Goal: Task Accomplishment & Management: Manage account settings

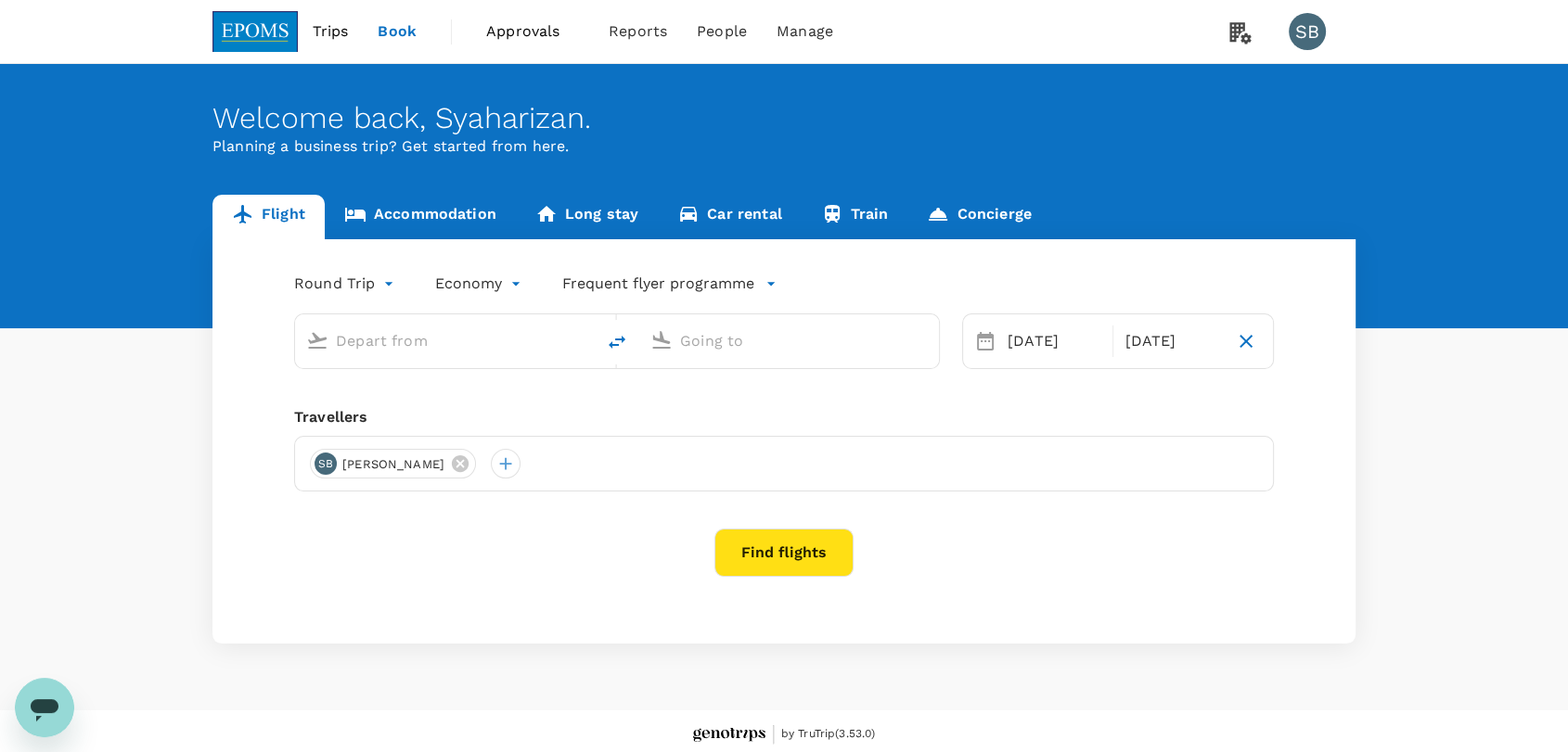
click at [542, 27] on span "Approvals" at bounding box center [532, 31] width 93 height 22
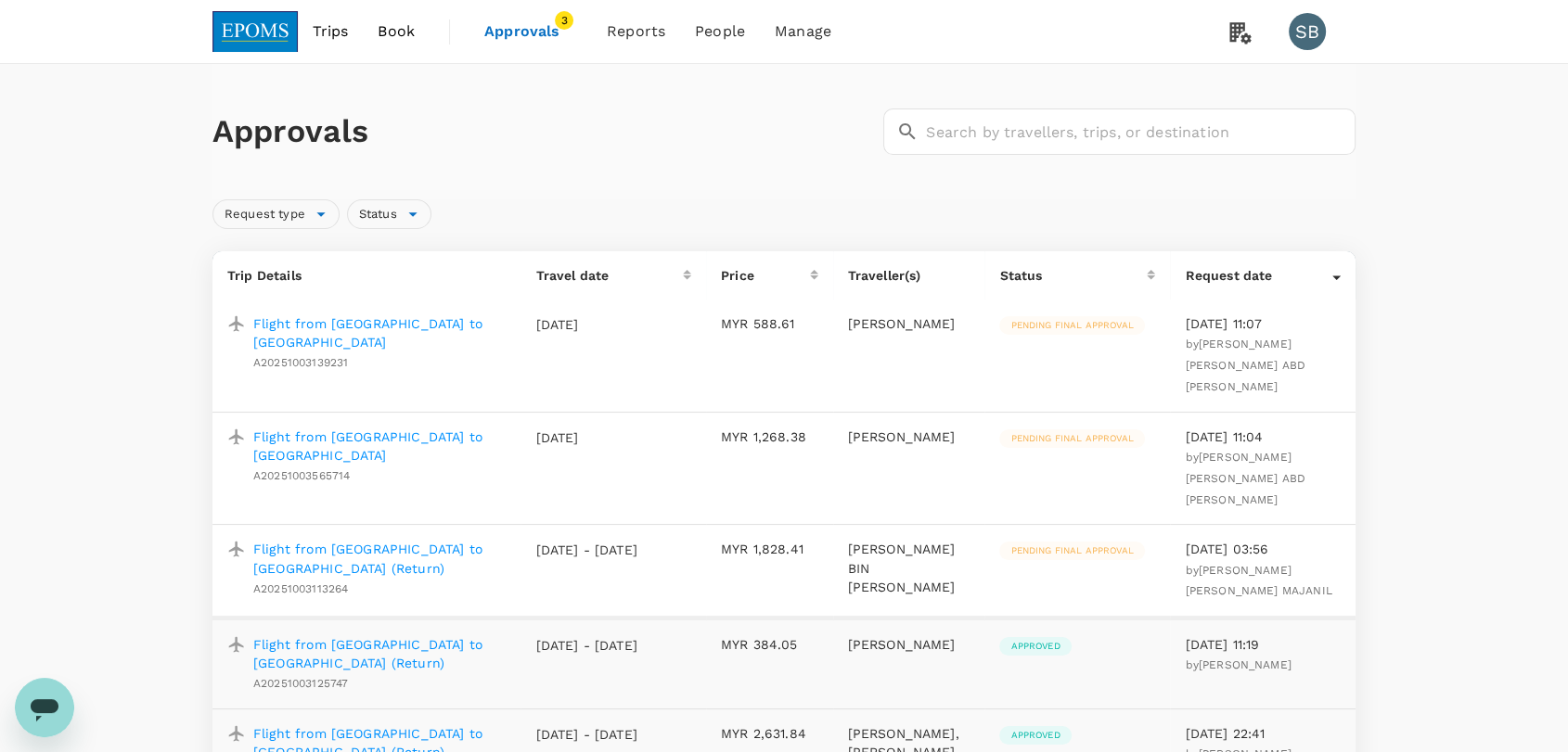
click at [460, 540] on p "Flight from [GEOGRAPHIC_DATA] to [GEOGRAPHIC_DATA] (Return)" at bounding box center [379, 558] width 252 height 37
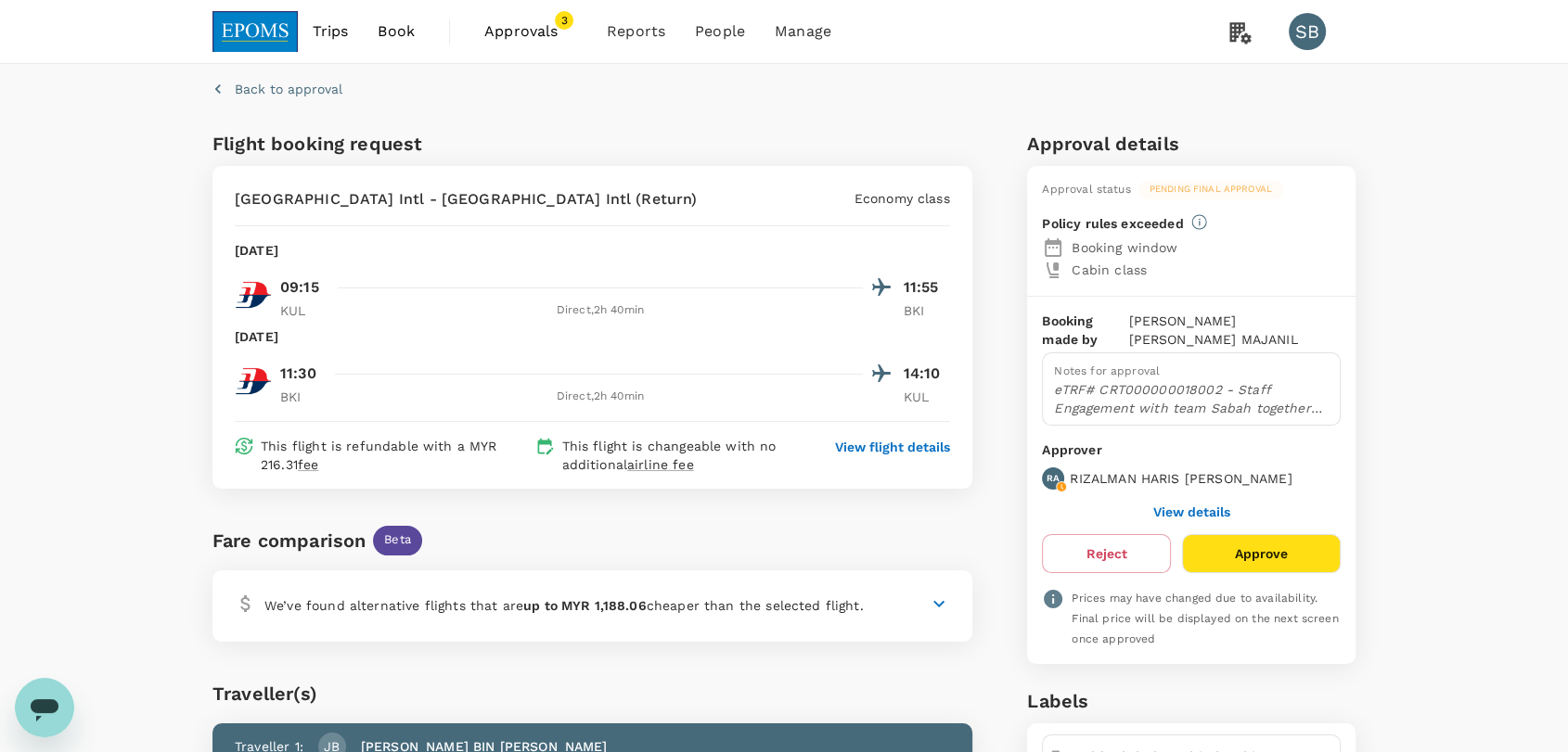
click at [562, 36] on span "Approvals" at bounding box center [530, 31] width 93 height 22
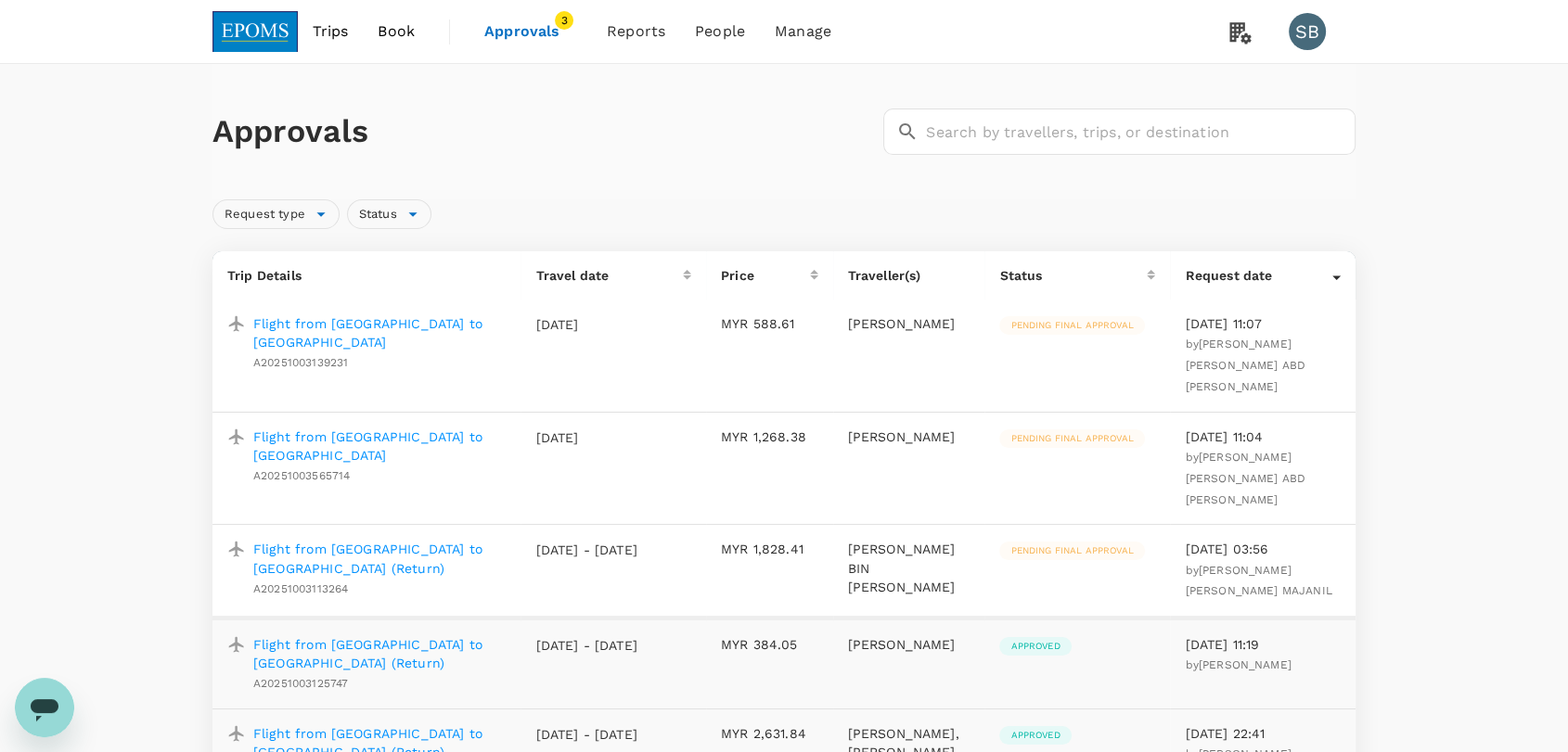
click at [342, 428] on p "Flight from [GEOGRAPHIC_DATA] to [GEOGRAPHIC_DATA]" at bounding box center [379, 446] width 252 height 37
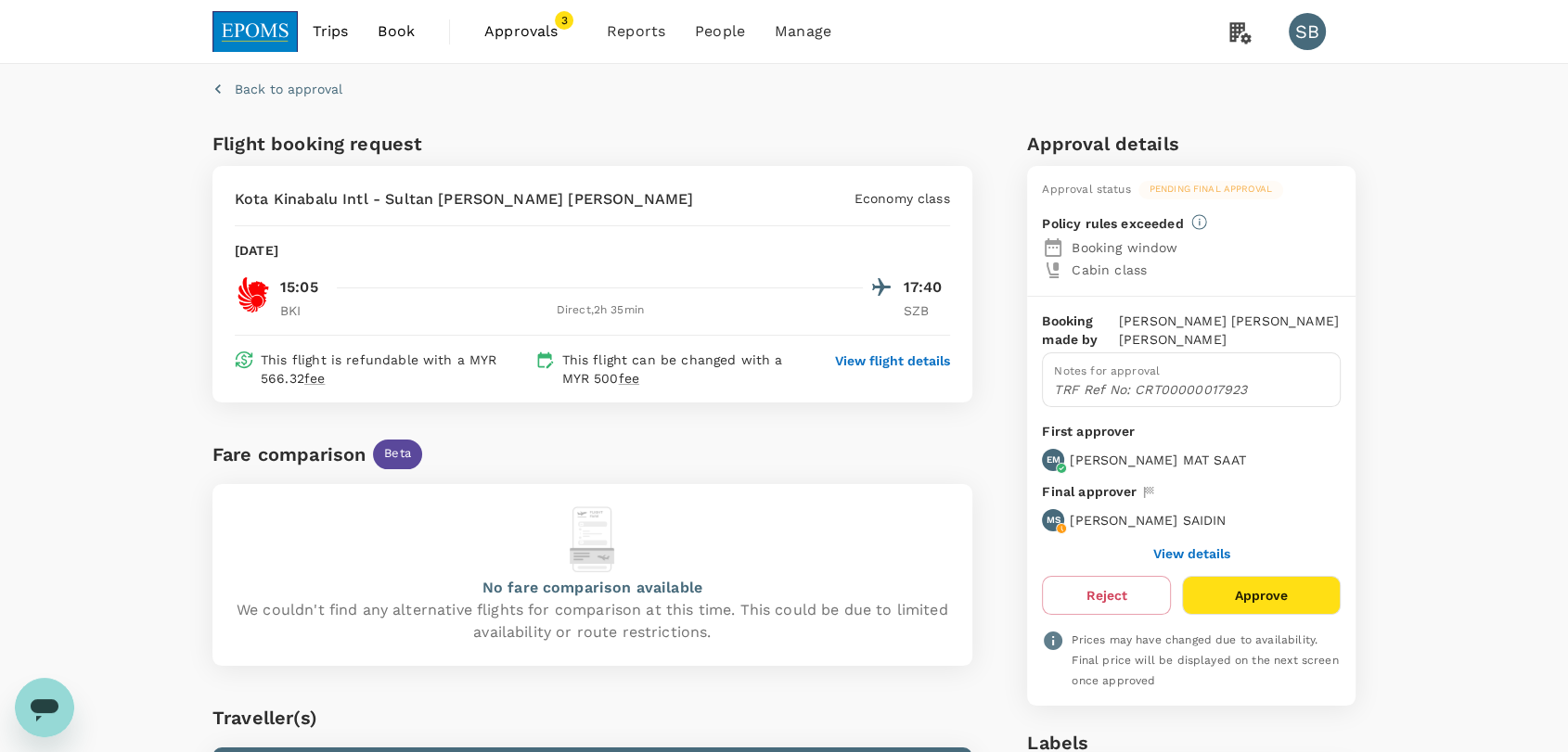
click at [260, 39] on img at bounding box center [255, 31] width 85 height 41
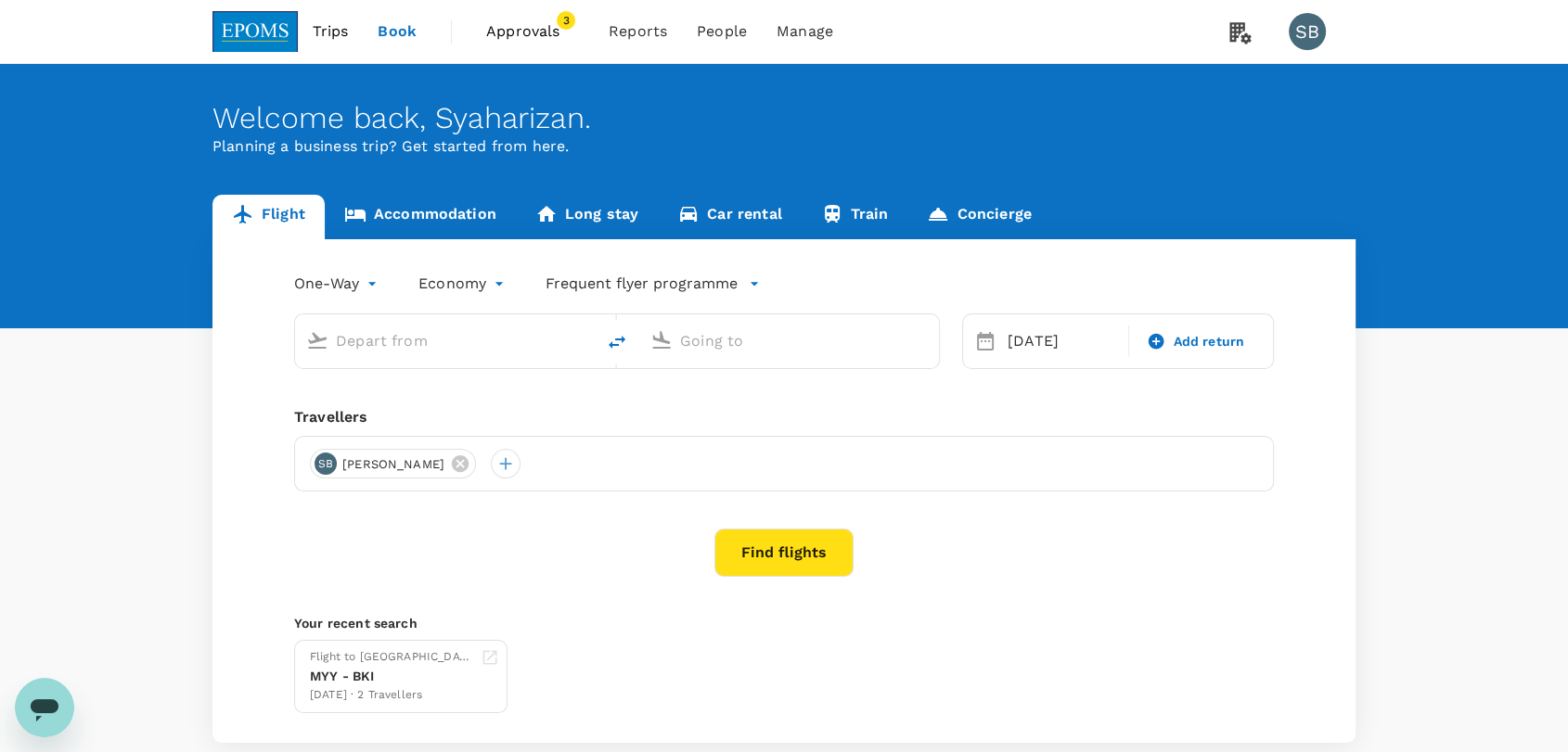
type input "Miri Intl (MYY)"
type input "Kota Kinabalu Intl (BKI)"
type input "Miri Intl (MYY)"
type input "Kota Kinabalu Intl (BKI)"
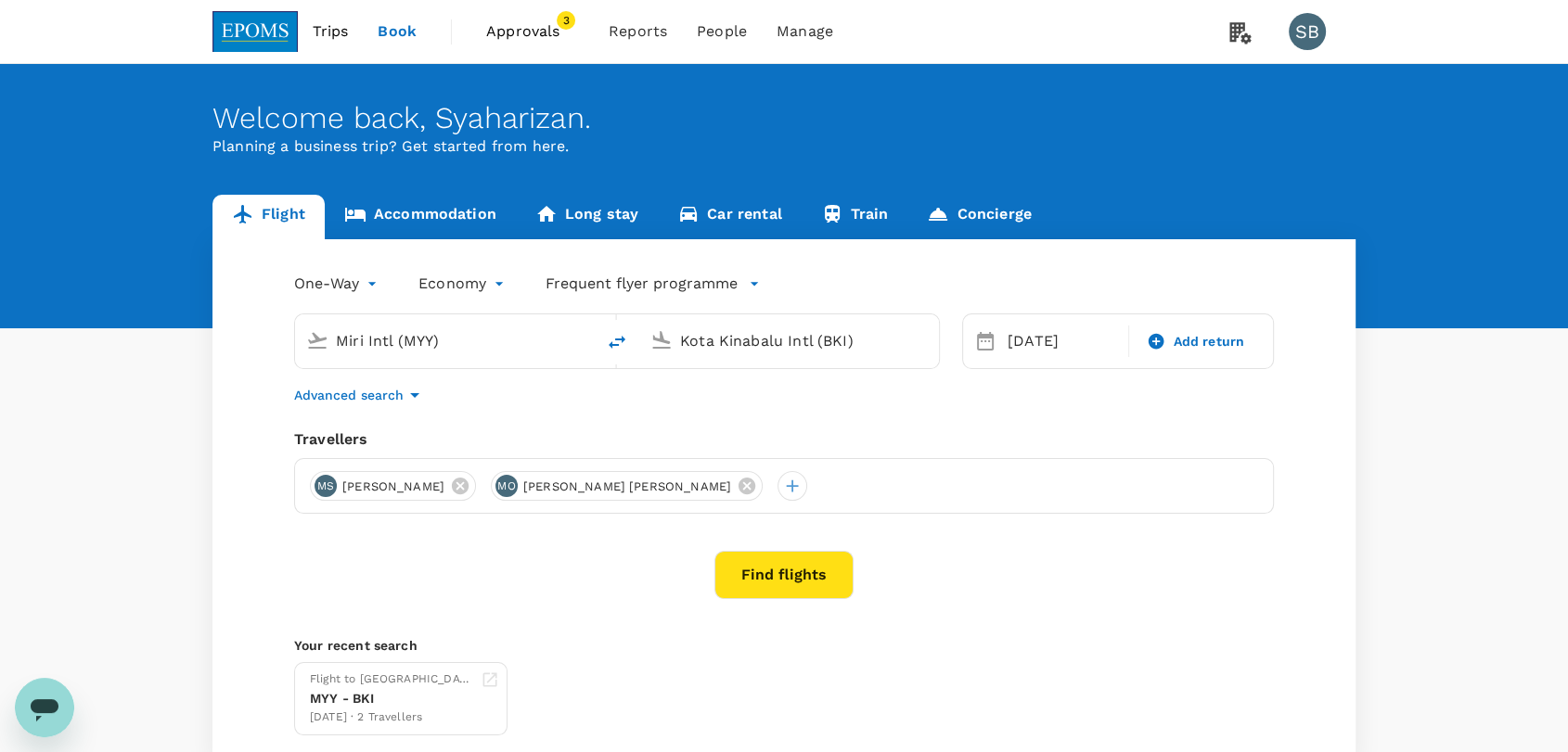
click at [237, 21] on img at bounding box center [255, 31] width 85 height 41
click at [261, 29] on img at bounding box center [255, 31] width 85 height 41
click at [497, 31] on span "Approvals" at bounding box center [532, 31] width 93 height 22
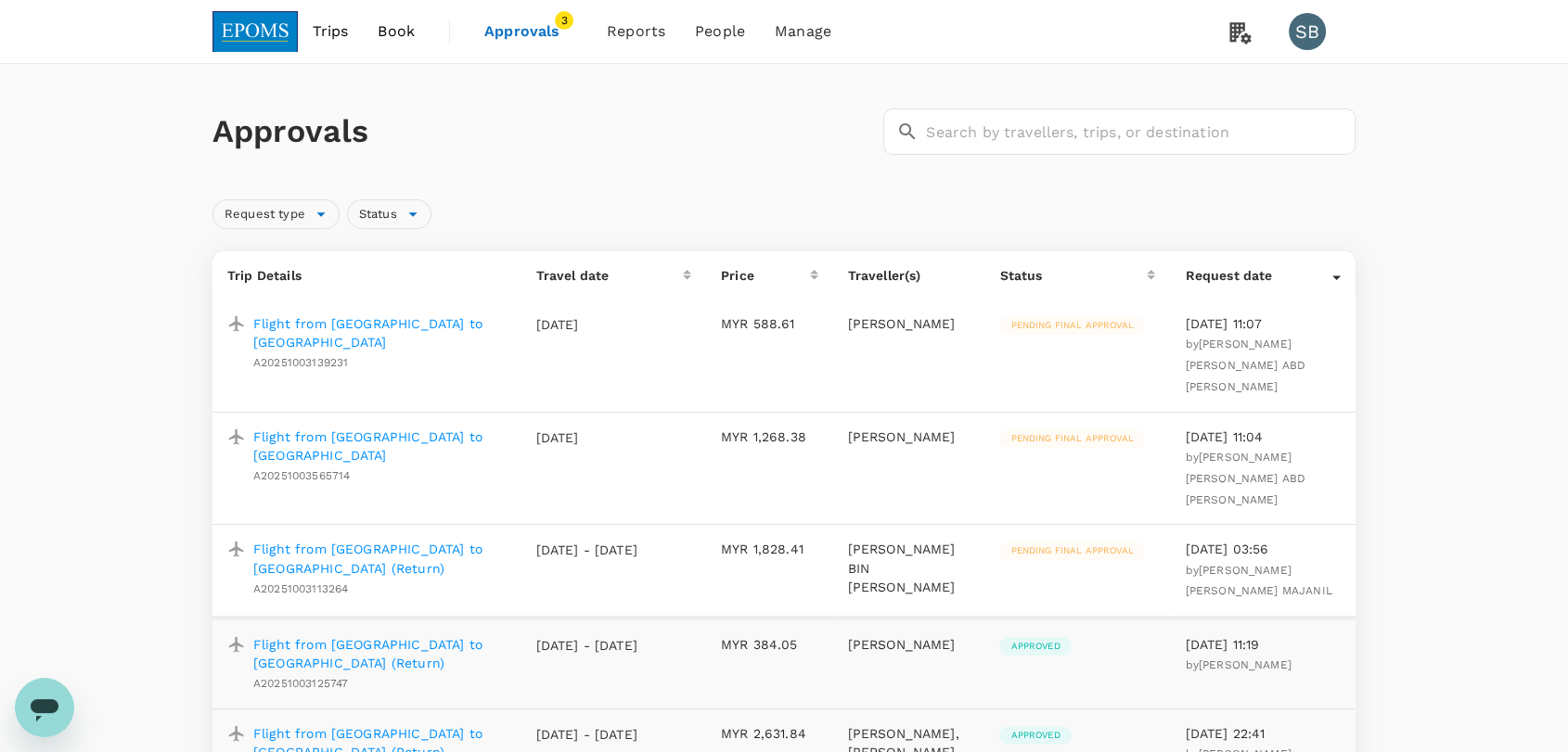
click at [252, 30] on img at bounding box center [255, 31] width 85 height 41
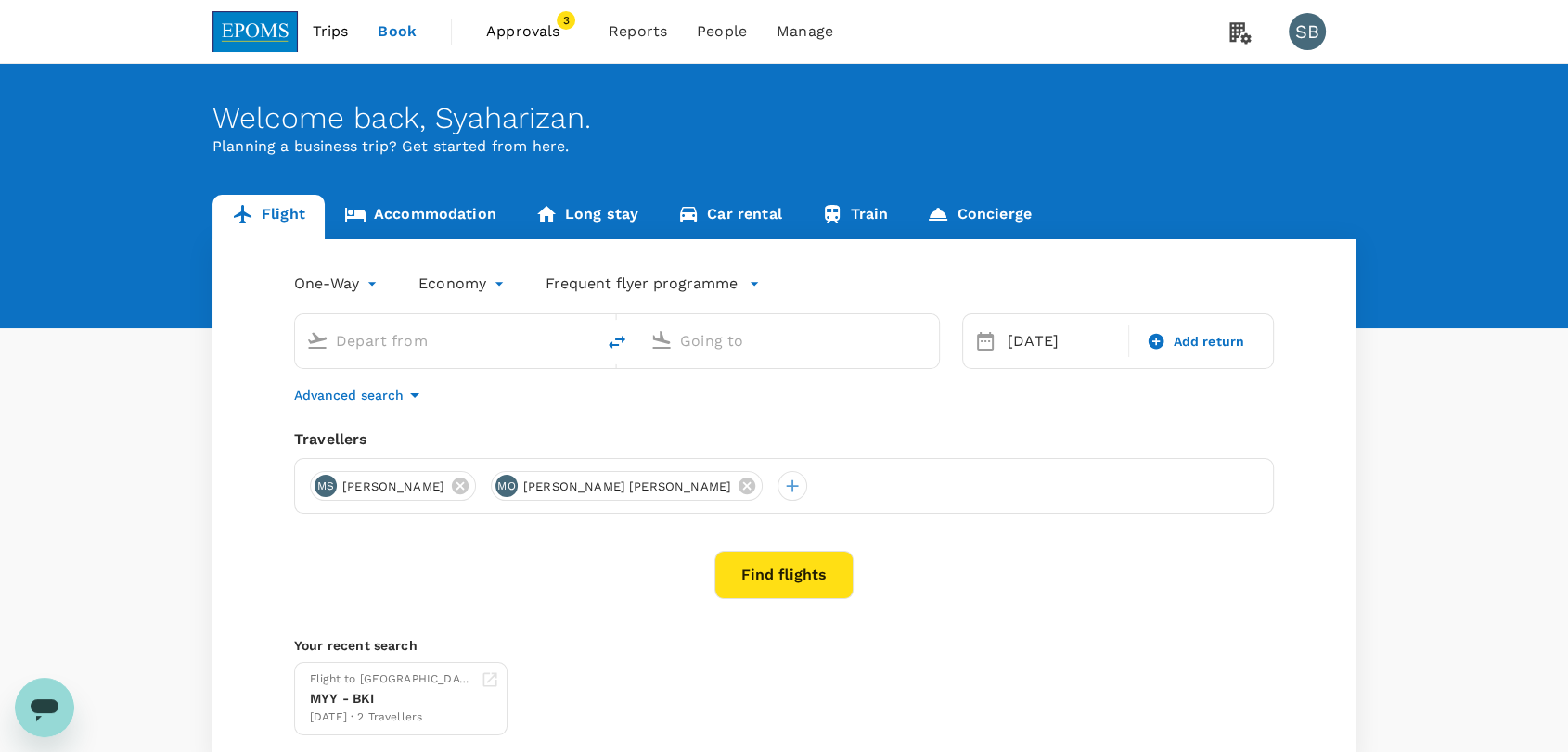
type input "Miri Intl (MYY)"
type input "Kota Kinabalu Intl (BKI)"
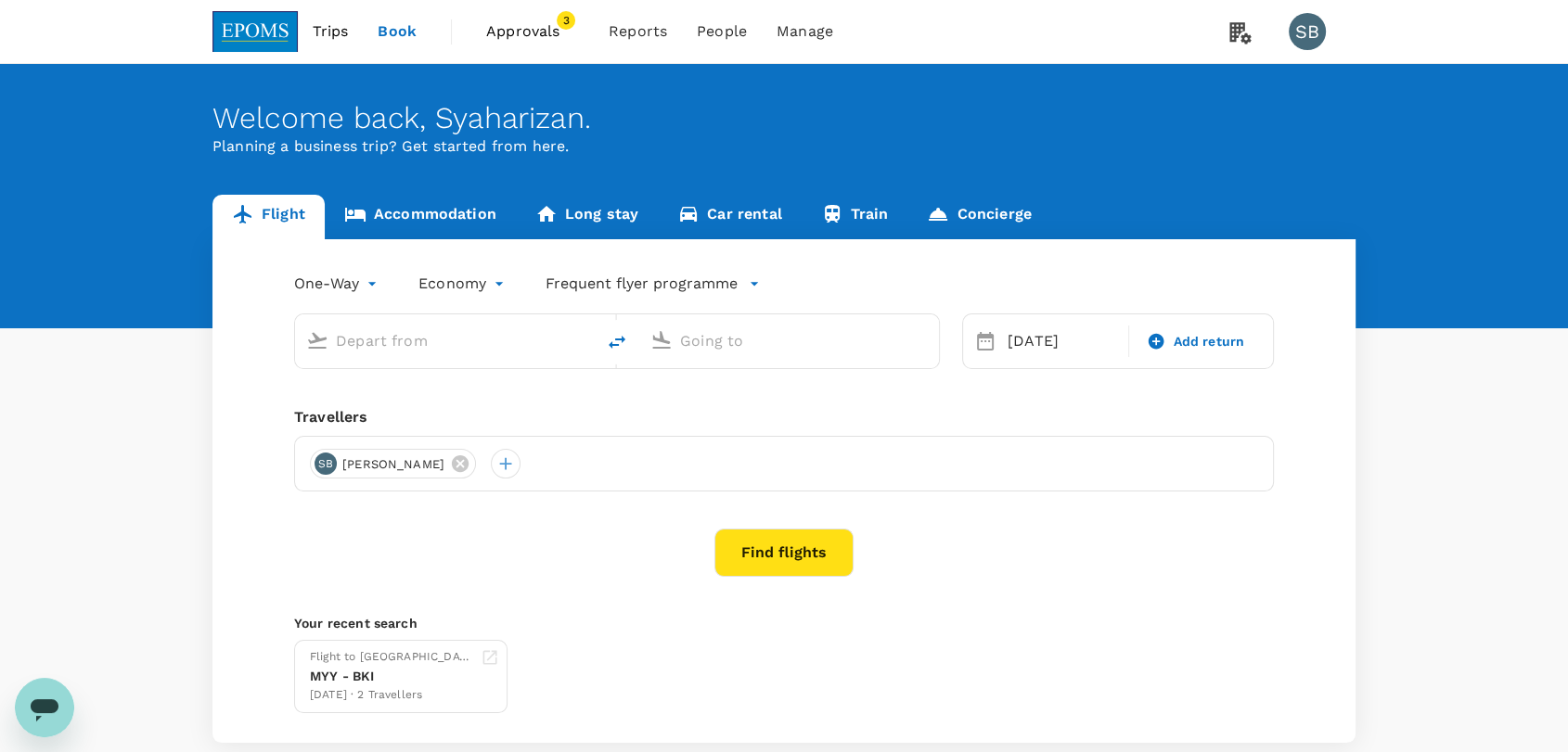
type input "Miri Intl (MYY)"
type input "Kota Kinabalu Intl (BKI)"
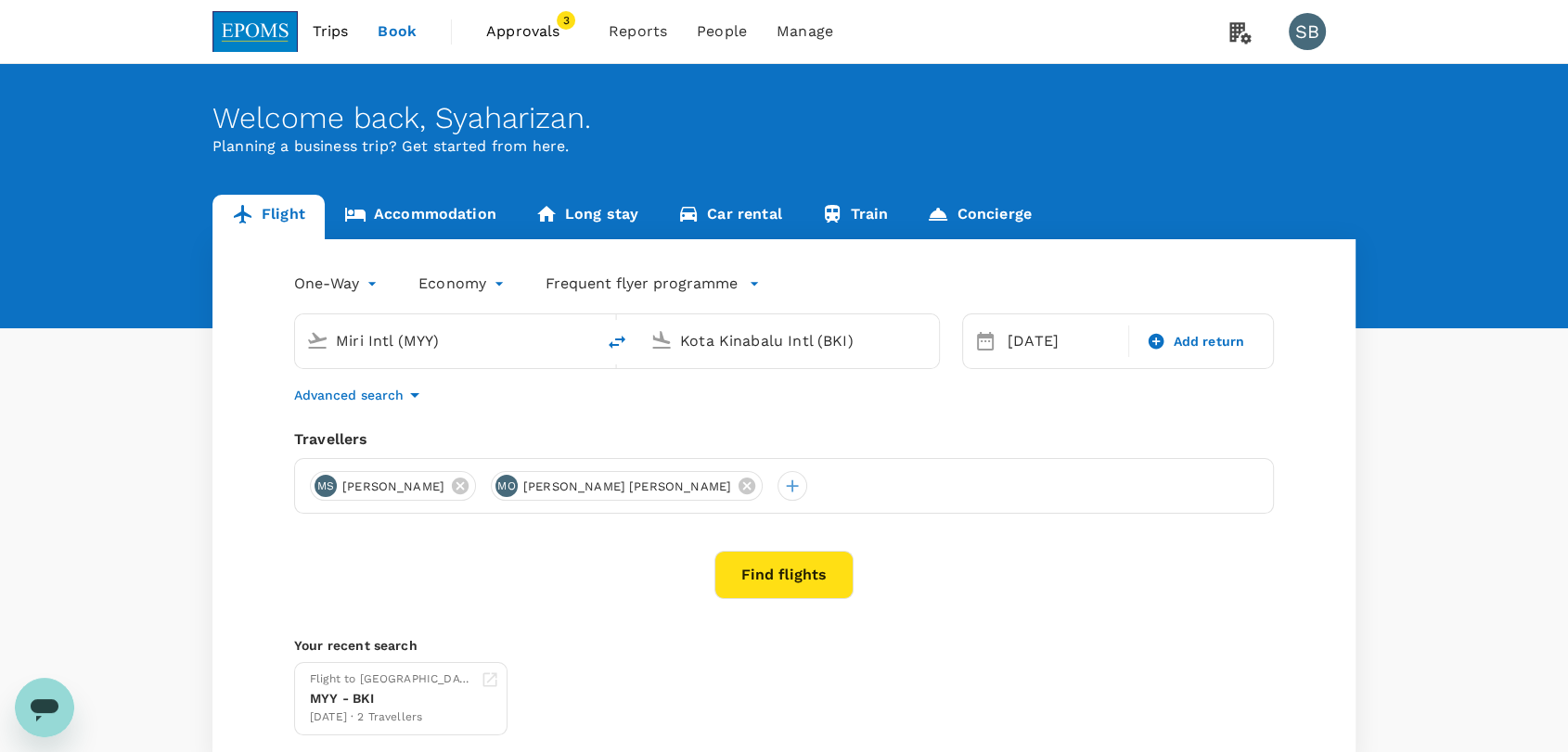
click at [526, 39] on span "Approvals" at bounding box center [532, 31] width 93 height 22
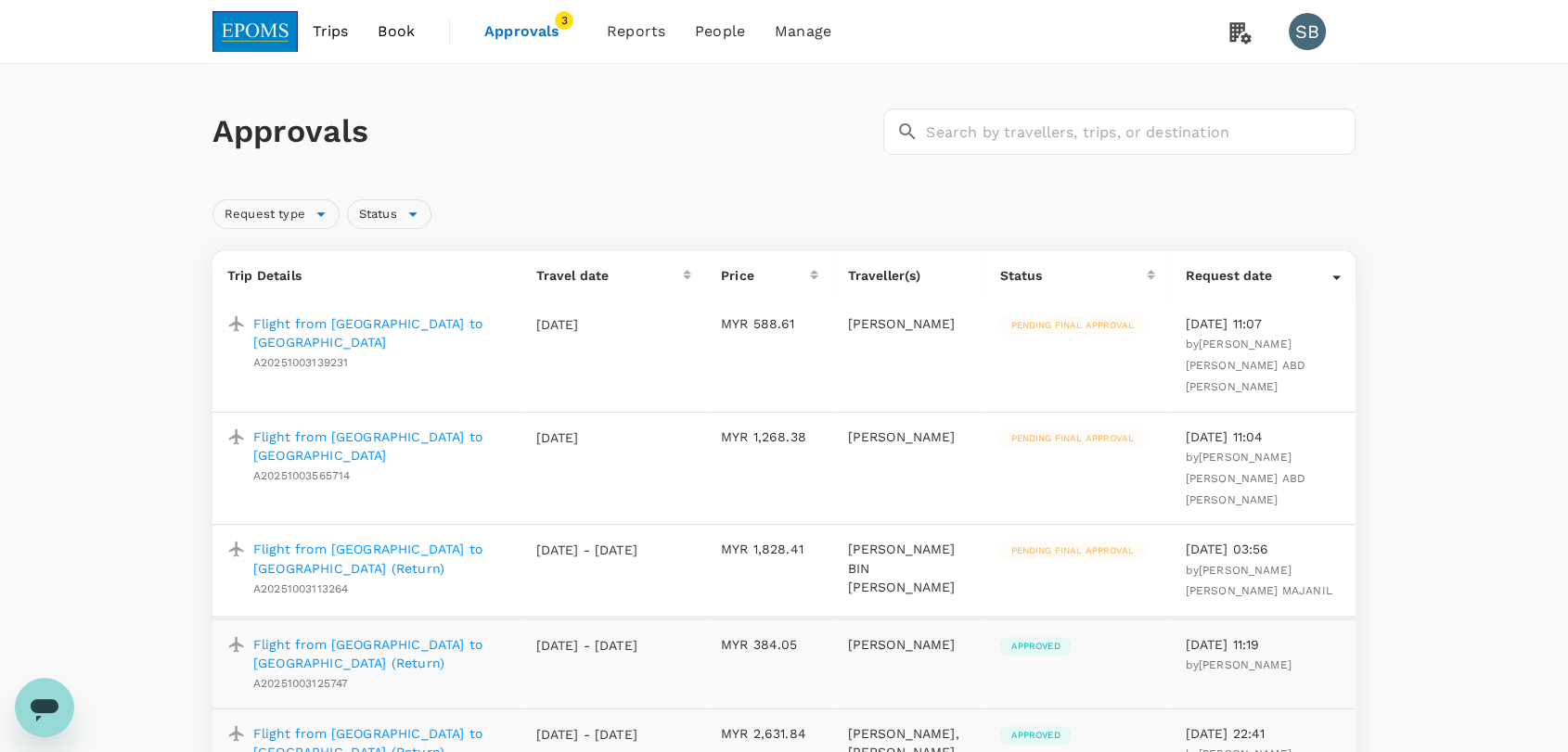
click at [452, 540] on p "Flight from [GEOGRAPHIC_DATA] to [GEOGRAPHIC_DATA] (Return)" at bounding box center [379, 558] width 252 height 37
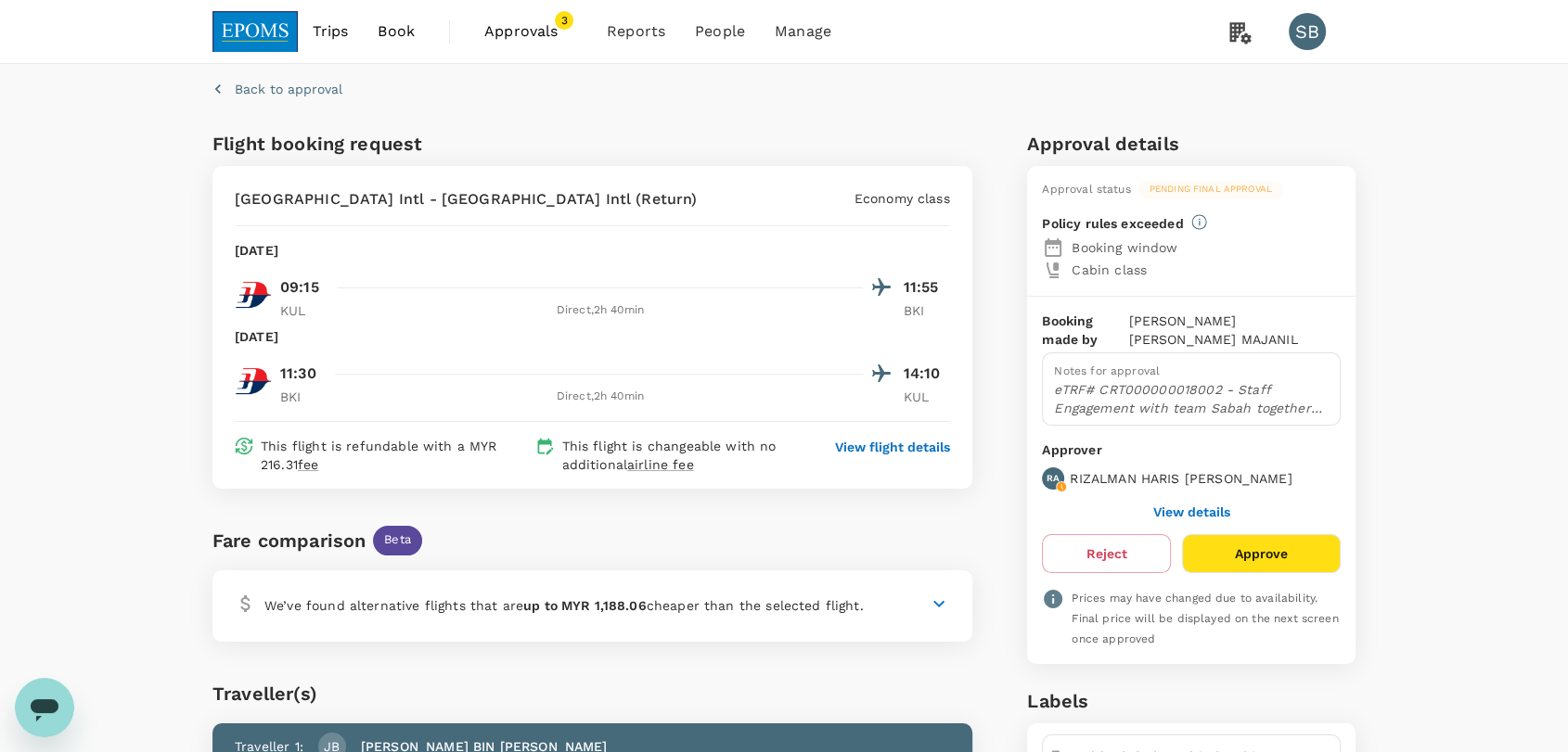
click at [517, 28] on span "Approvals" at bounding box center [530, 31] width 93 height 22
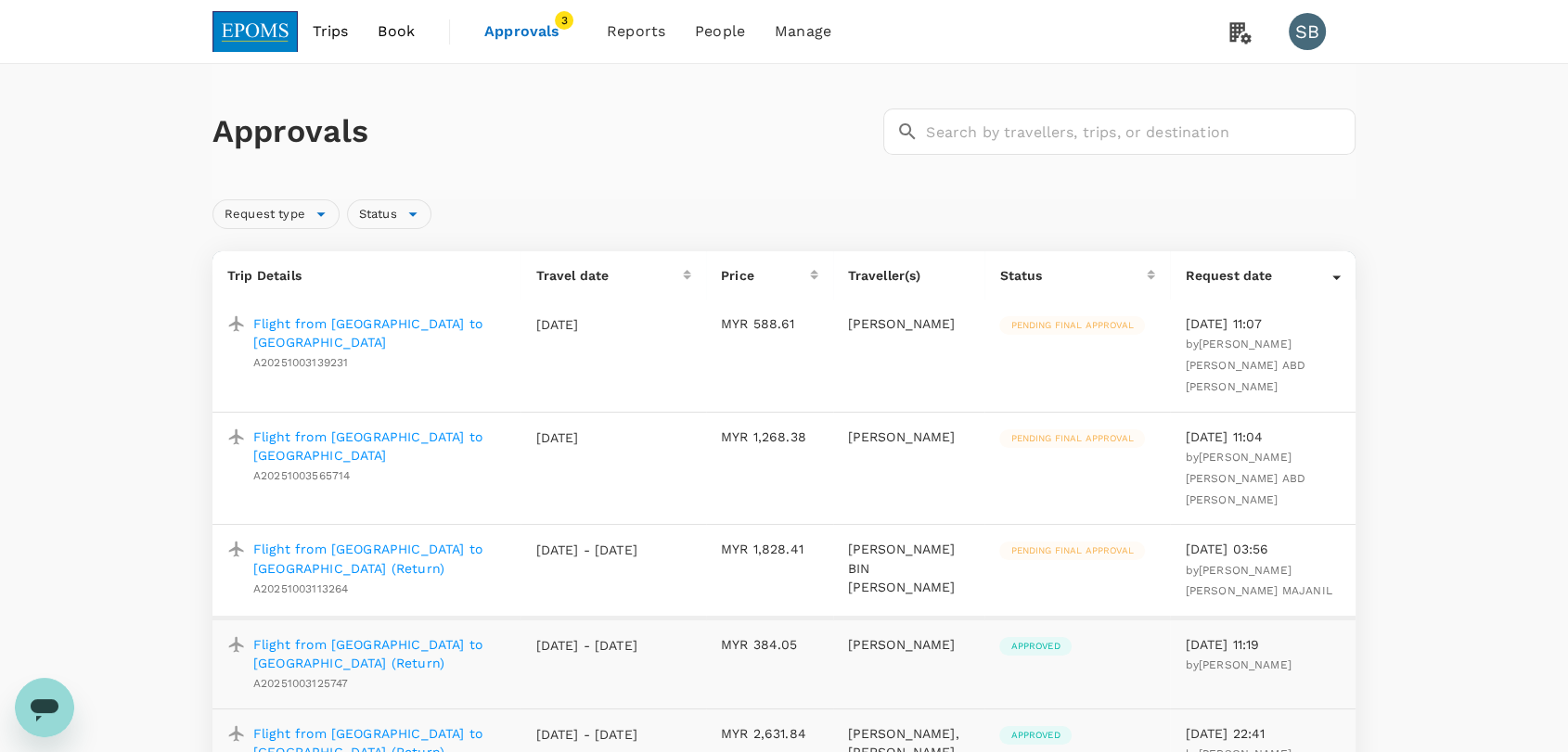
scroll to position [103, 0]
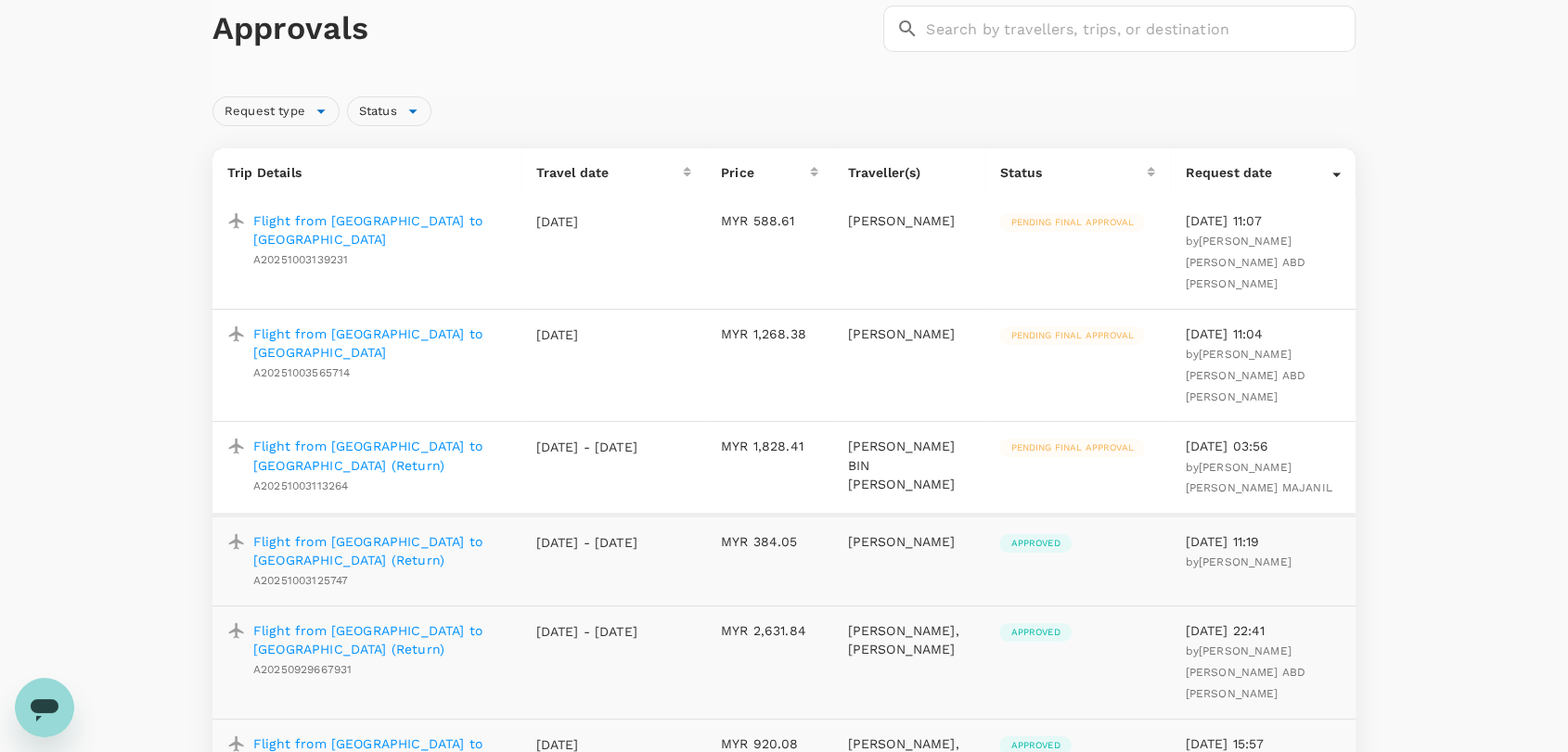
click at [387, 437] on p "Flight from [GEOGRAPHIC_DATA] to [GEOGRAPHIC_DATA] (Return)" at bounding box center [379, 455] width 252 height 37
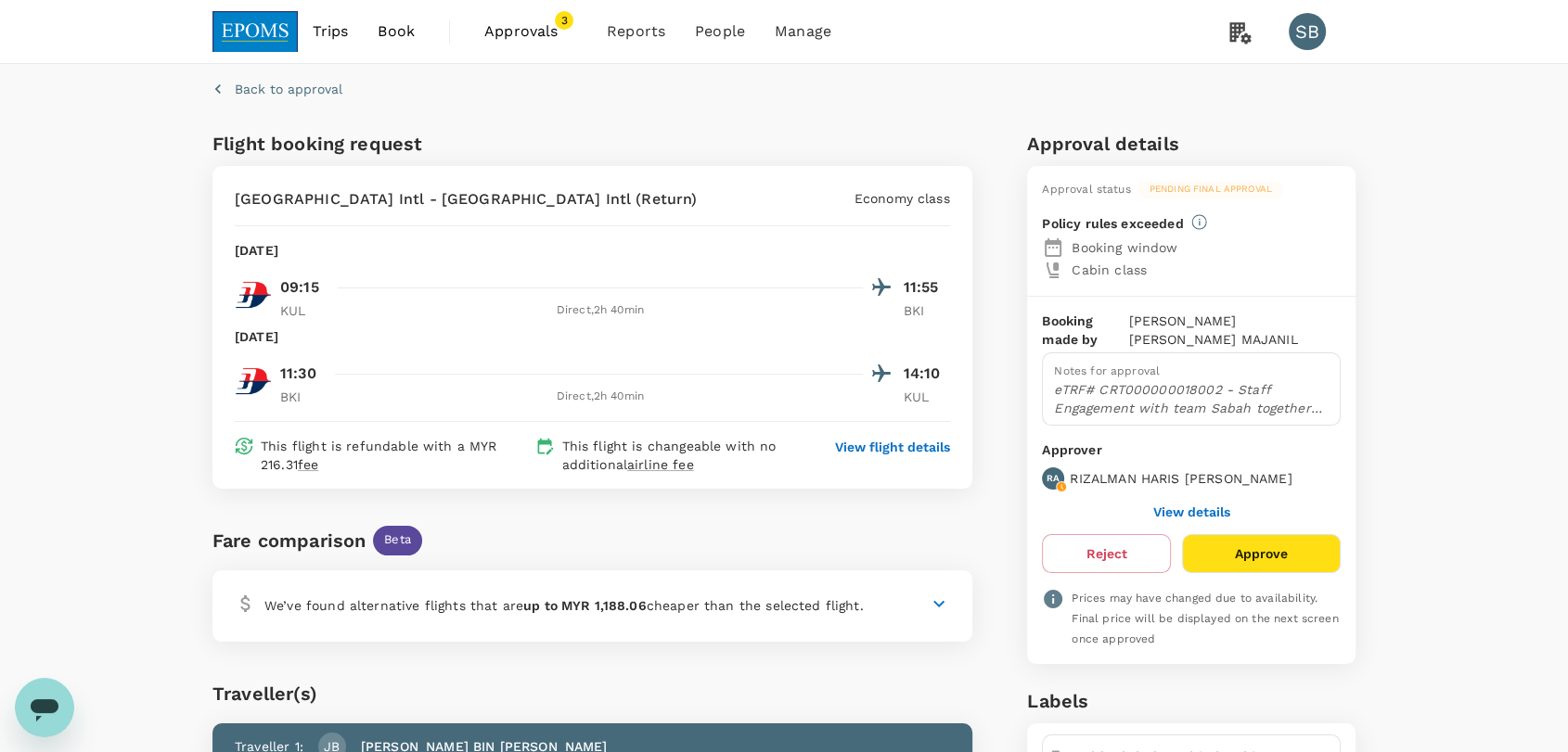
click at [289, 87] on p "Back to approval" at bounding box center [288, 89] width 108 height 18
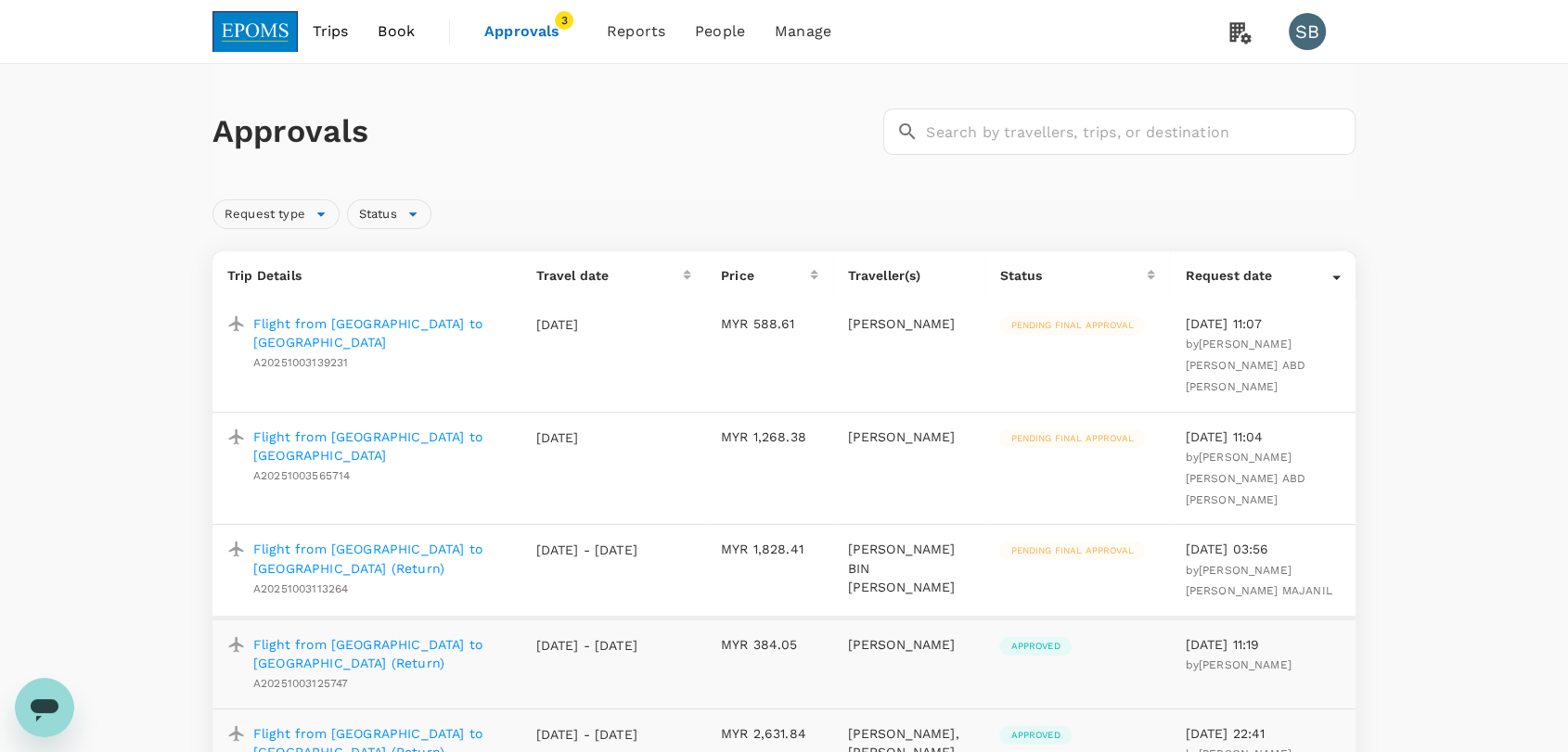
click at [423, 540] on p "Flight from [GEOGRAPHIC_DATA] to [GEOGRAPHIC_DATA] (Return)" at bounding box center [379, 558] width 252 height 37
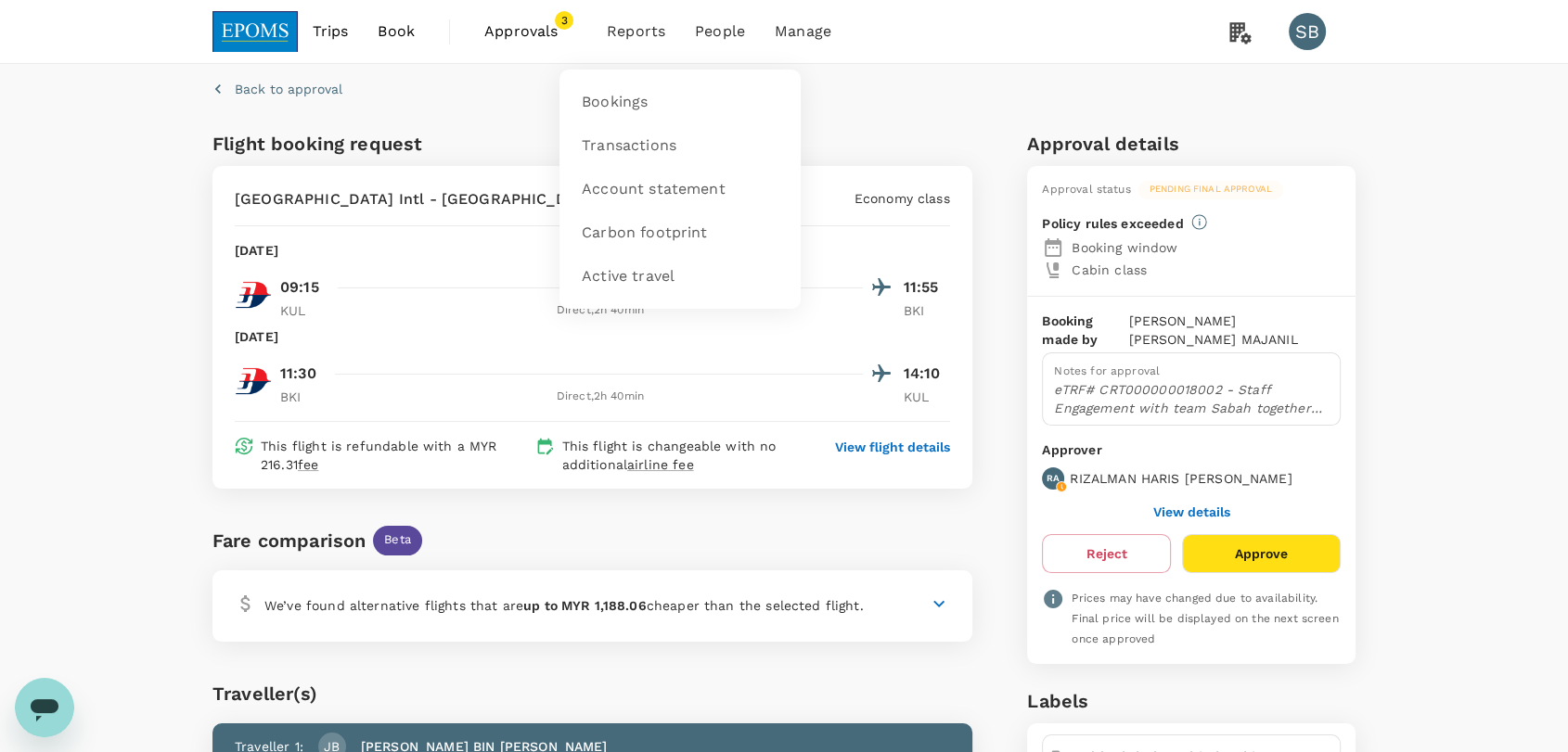
click at [632, 39] on span "Reports" at bounding box center [636, 31] width 58 height 22
click at [631, 99] on span "Bookings" at bounding box center [614, 102] width 66 height 21
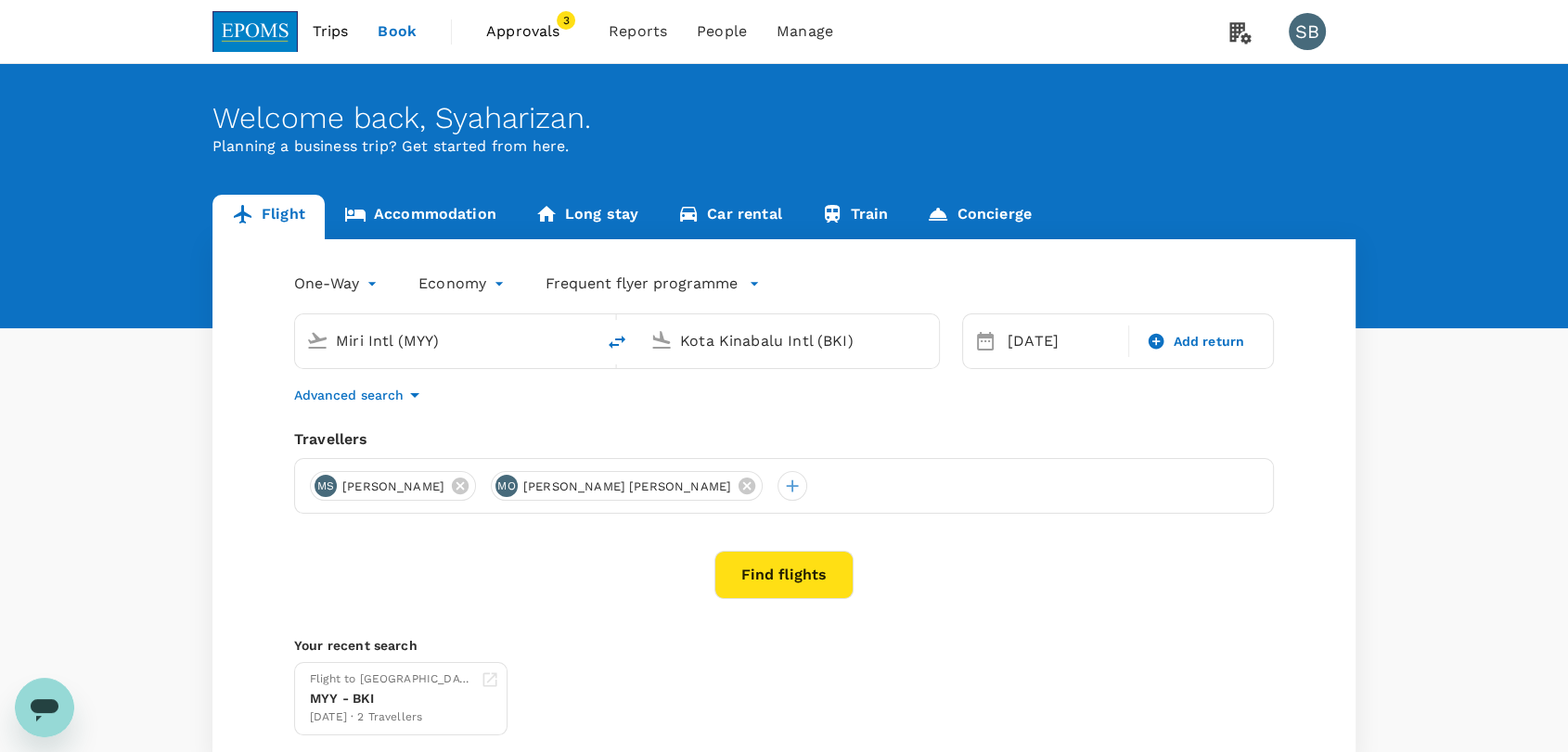
click at [535, 39] on span "Approvals" at bounding box center [532, 31] width 93 height 22
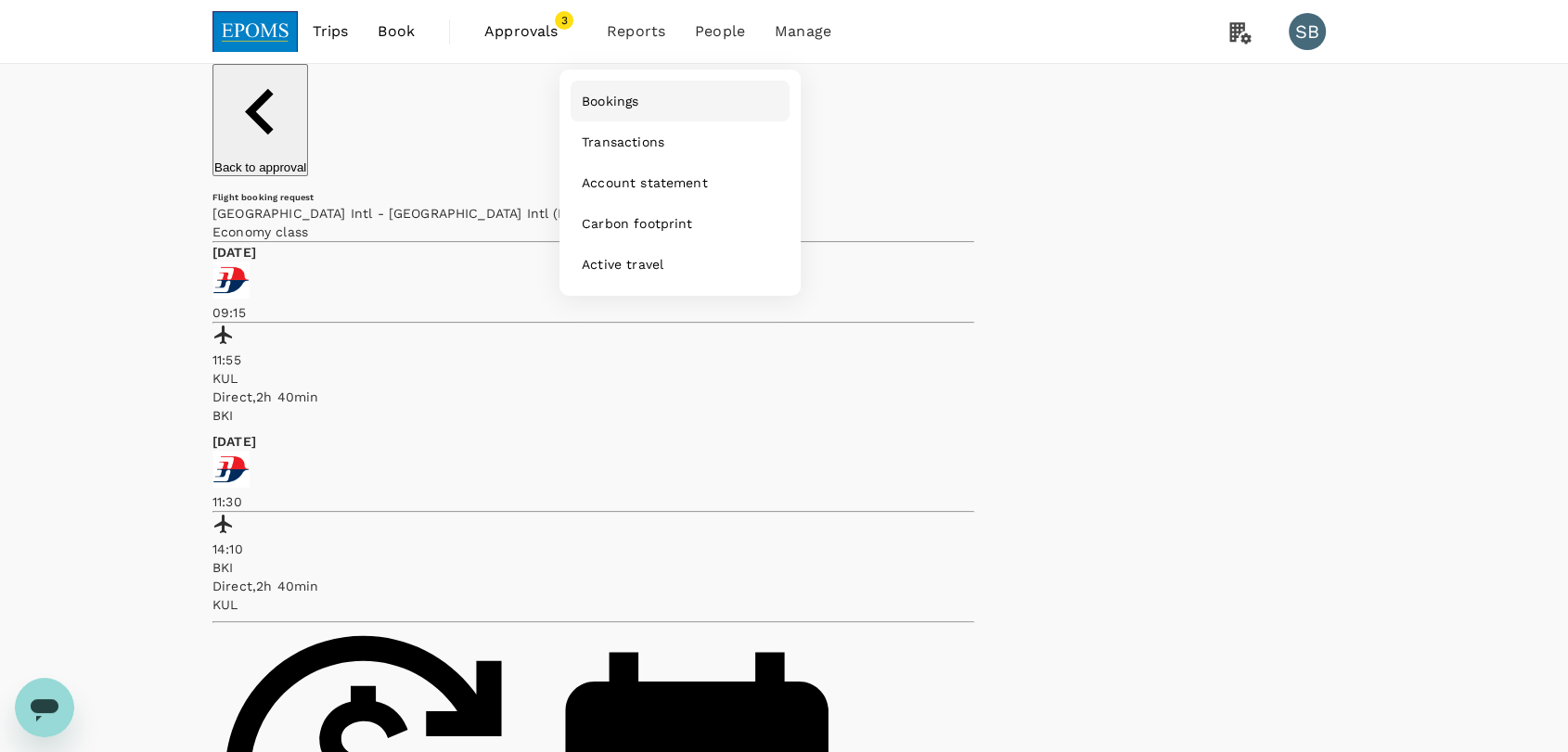
click at [648, 98] on link "Bookings" at bounding box center [680, 101] width 219 height 41
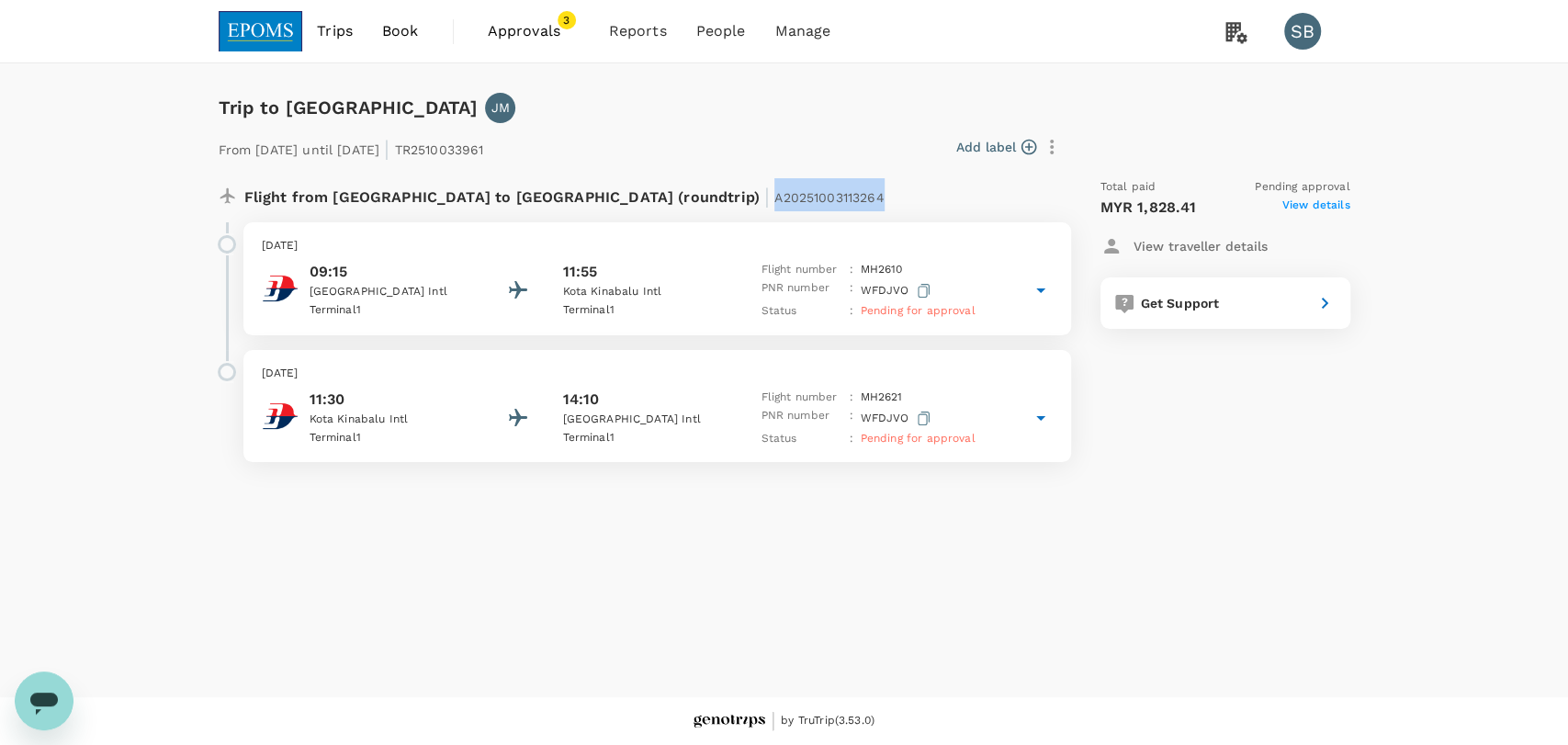
drag, startPoint x: 691, startPoint y: 206, endPoint x: 629, endPoint y: 147, distance: 85.6
click at [580, 186] on div "Flight from Malaysia to Malaysia (roundtrip) | A20251003113264" at bounding box center [595, 195] width 704 height 33
copy span "A20251003113264"
click at [551, 39] on span "Approvals" at bounding box center [533, 30] width 92 height 22
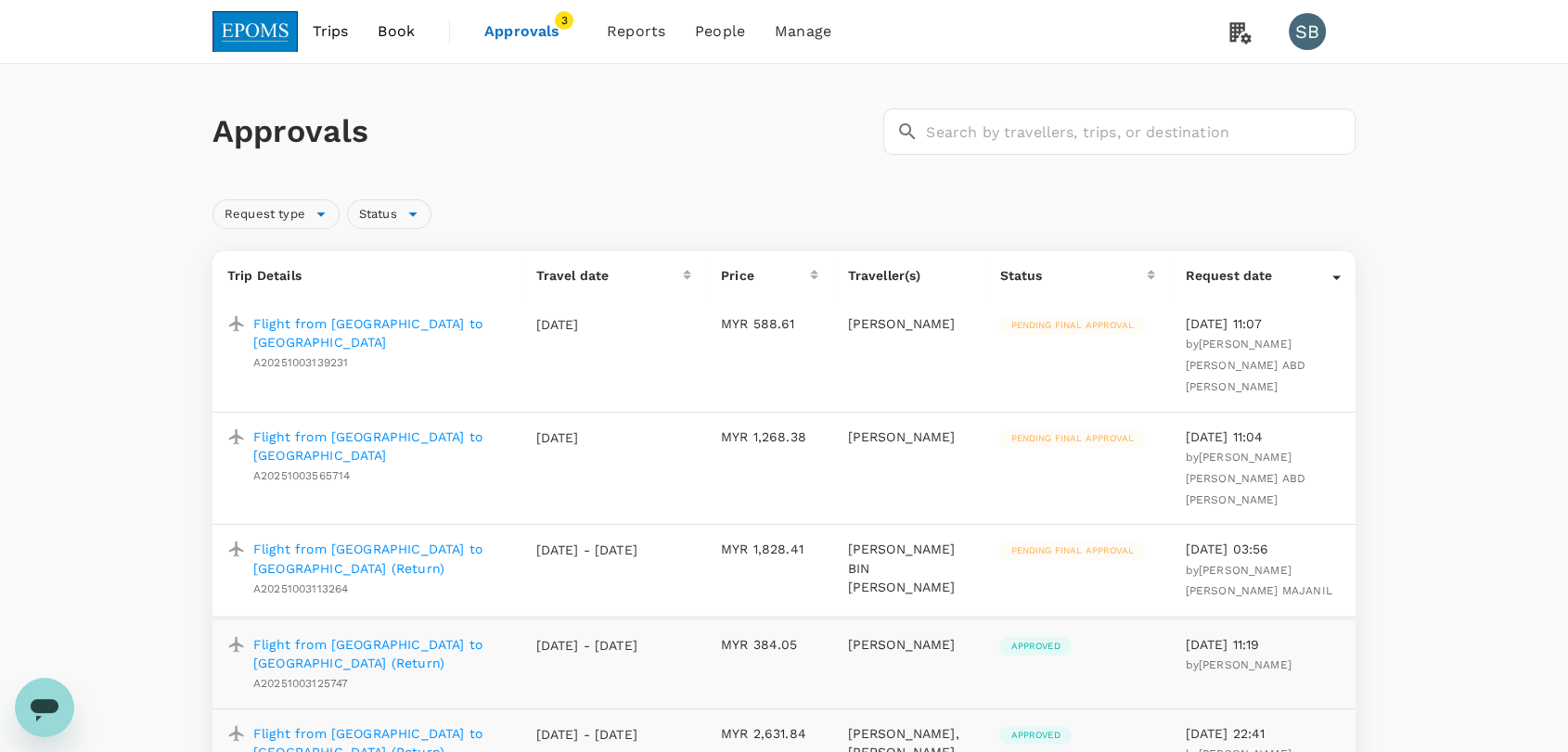
click at [414, 540] on p "Flight from [GEOGRAPHIC_DATA] to [GEOGRAPHIC_DATA] (Return)" at bounding box center [379, 558] width 252 height 37
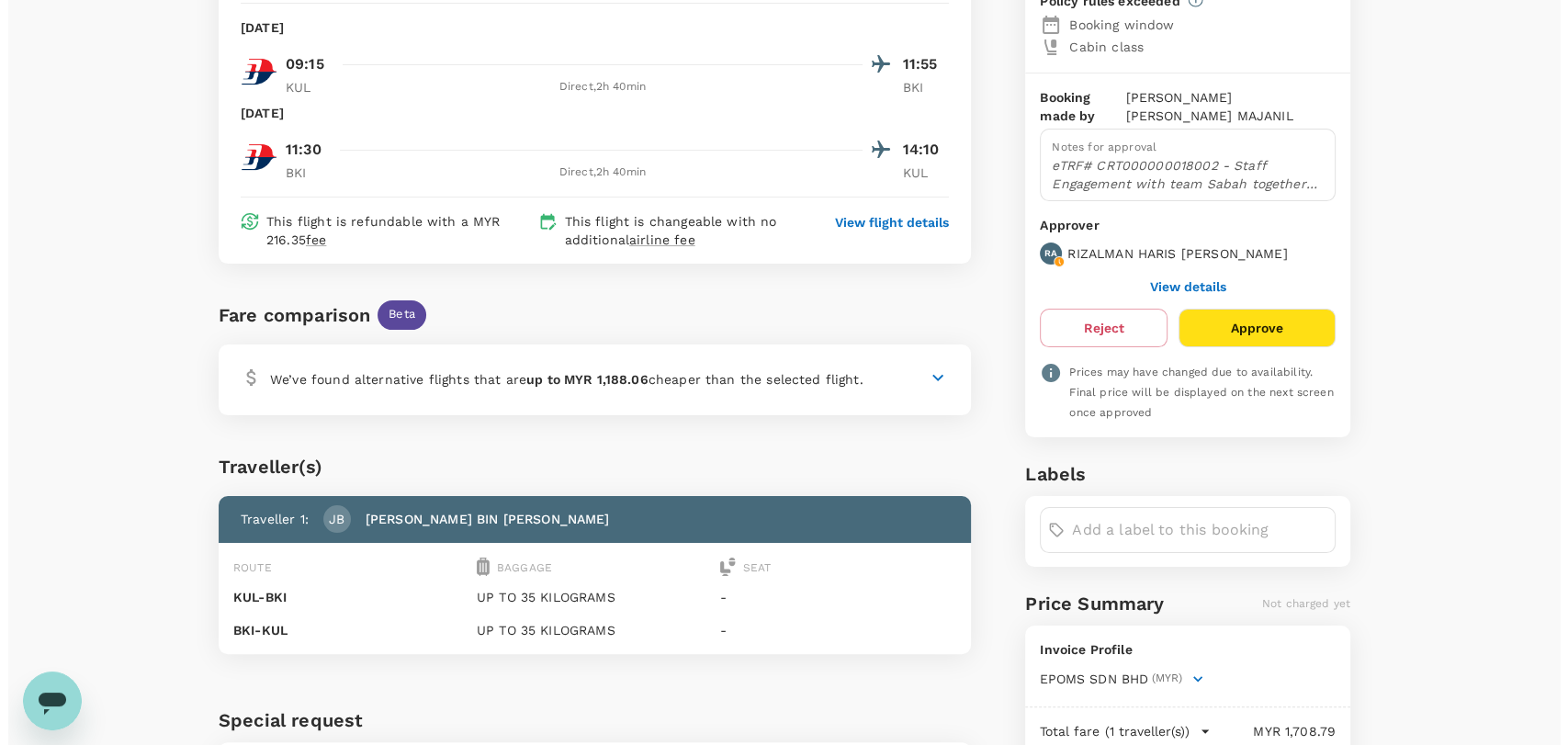
scroll to position [102, 0]
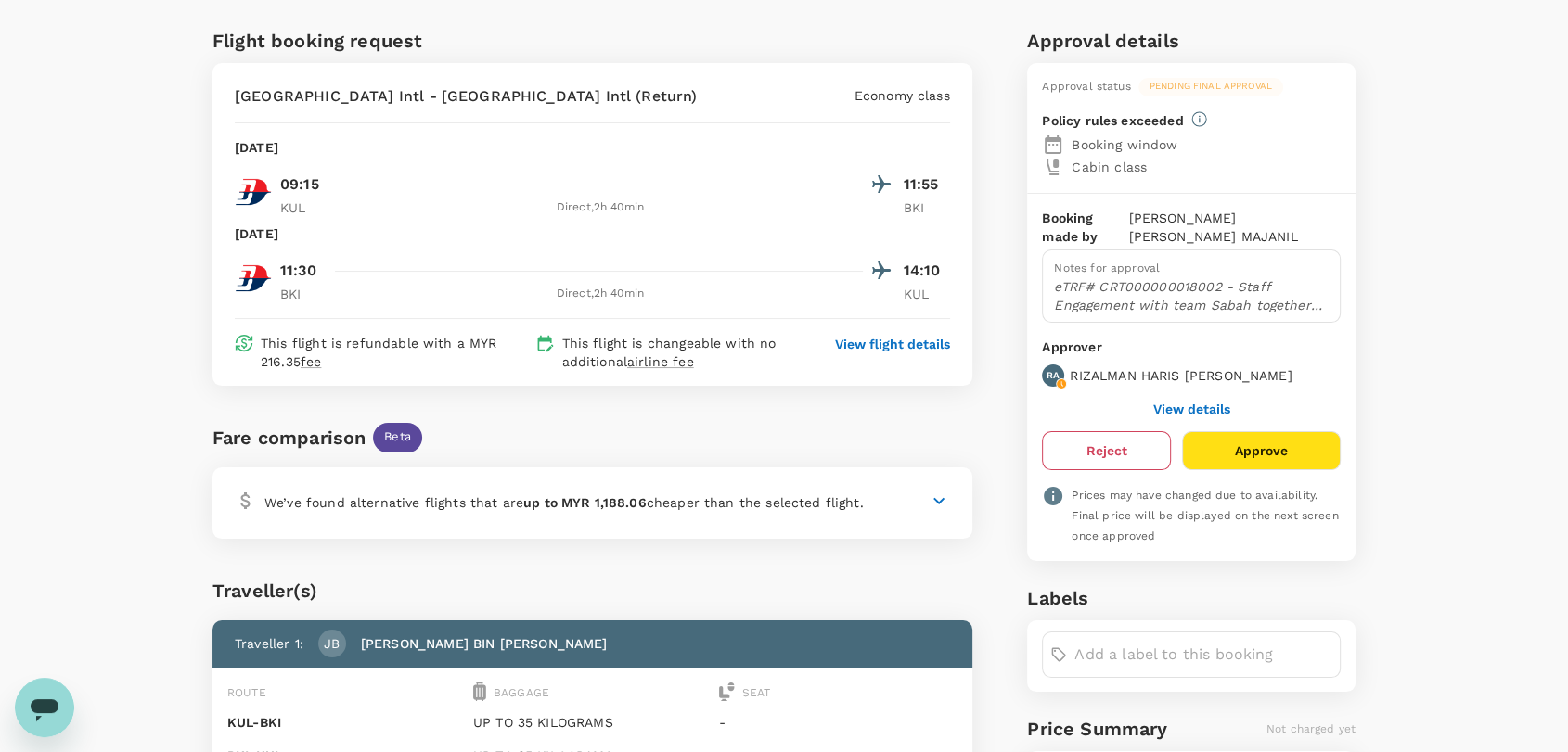
click at [1119, 431] on button "Reject" at bounding box center [1106, 450] width 128 height 39
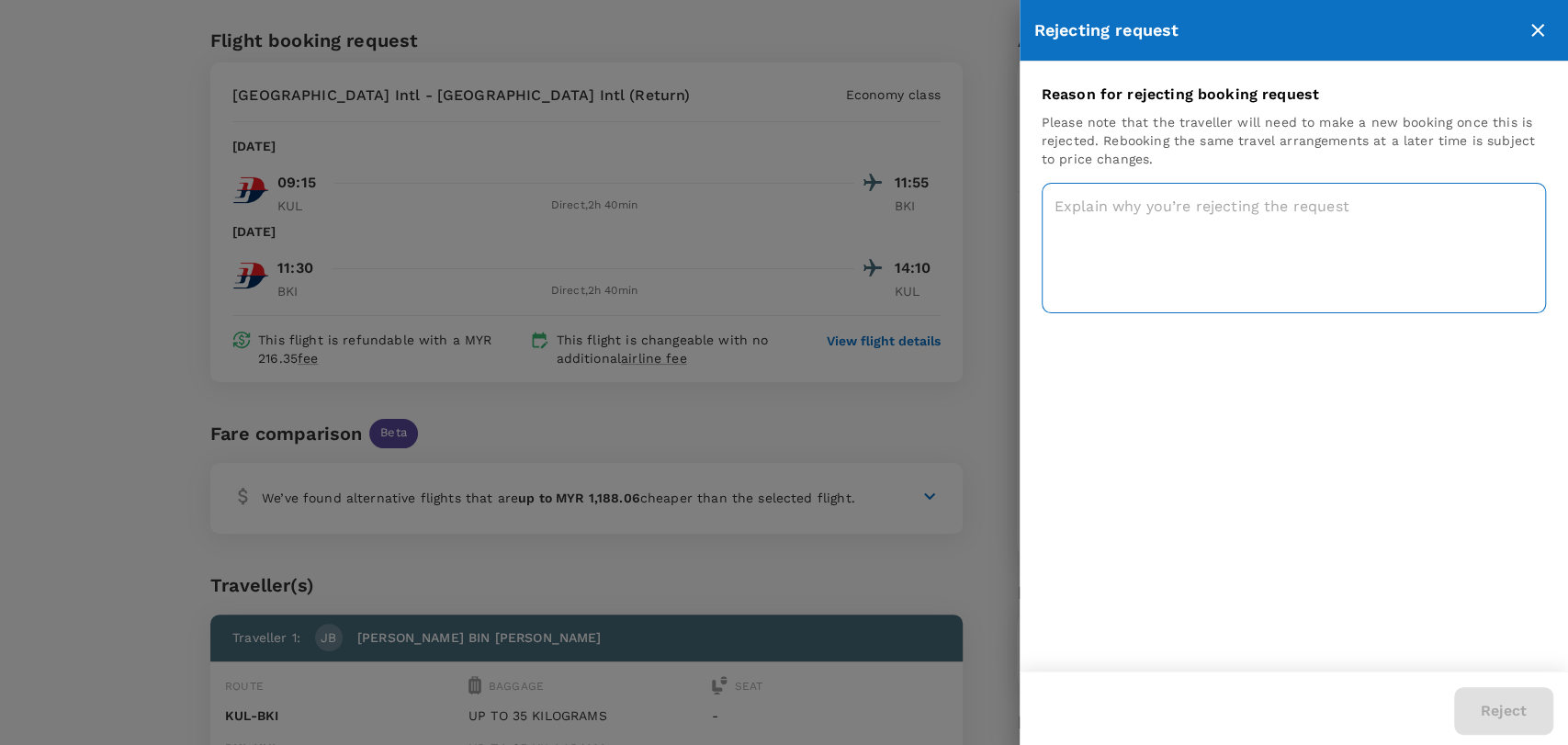
drag, startPoint x: 1304, startPoint y: 236, endPoint x: 1304, endPoint y: 202, distance: 34.0
click at [1304, 233] on textarea at bounding box center [1293, 248] width 504 height 130
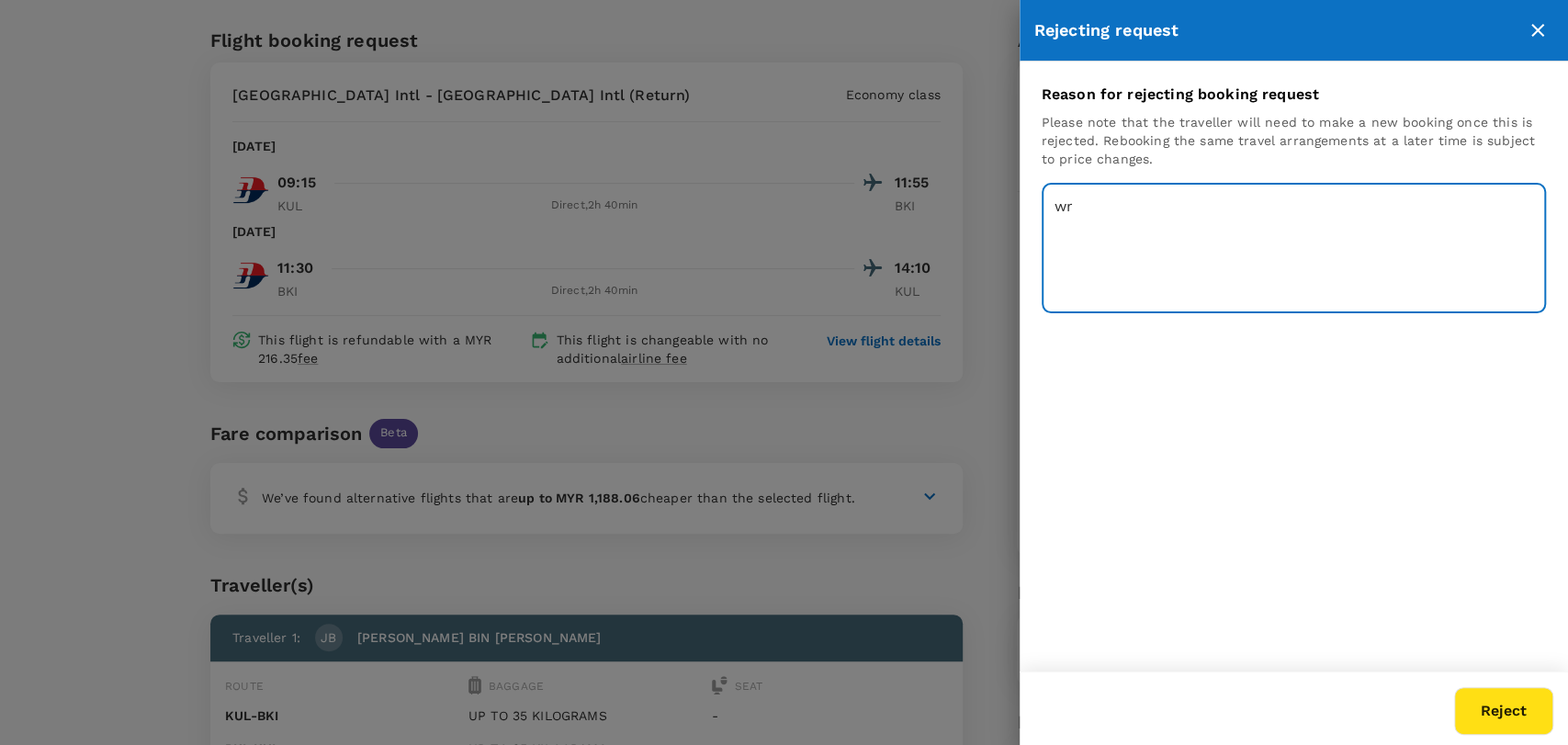
type textarea "w"
type textarea "wrong approver"
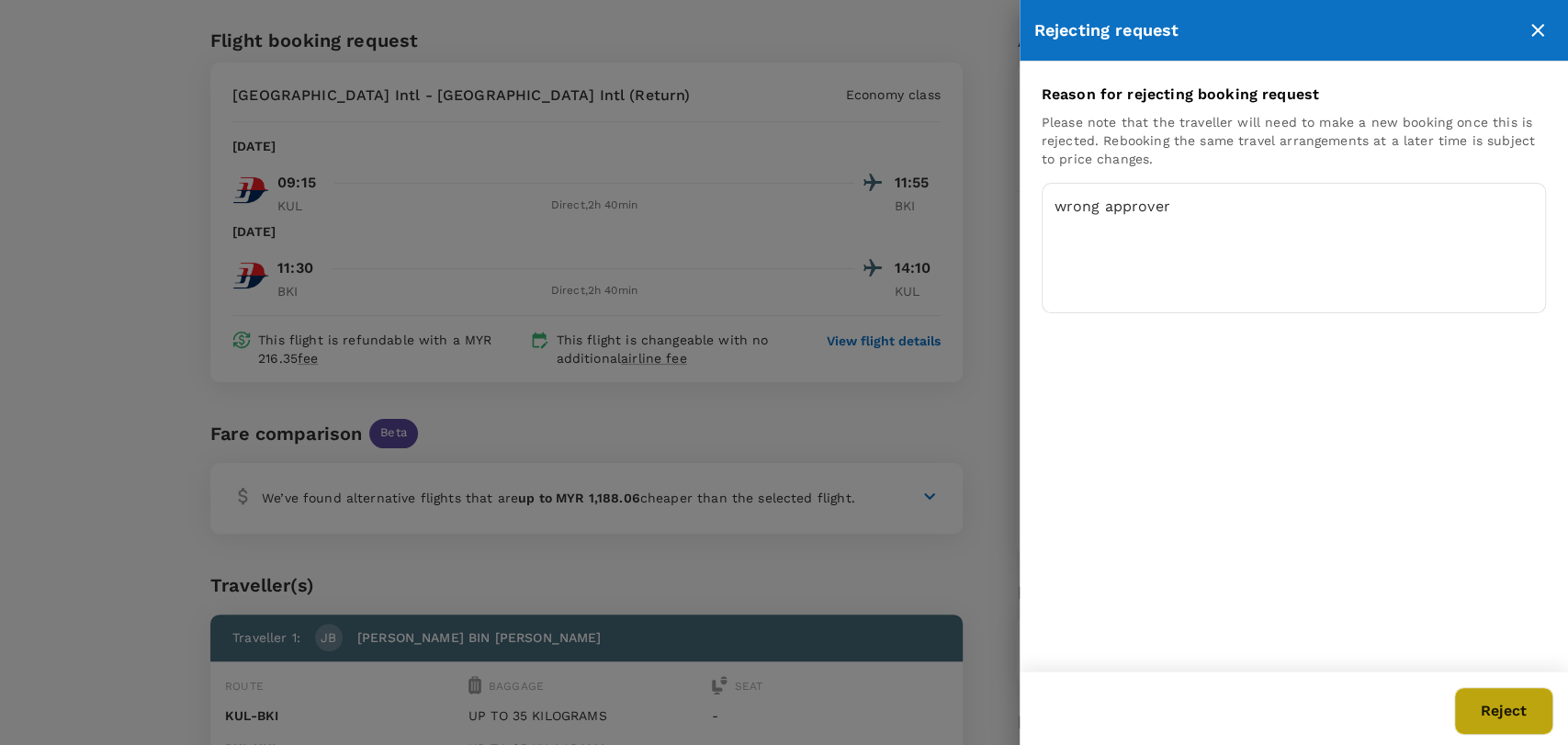
click at [1488, 704] on button "Reject" at bounding box center [1503, 711] width 99 height 48
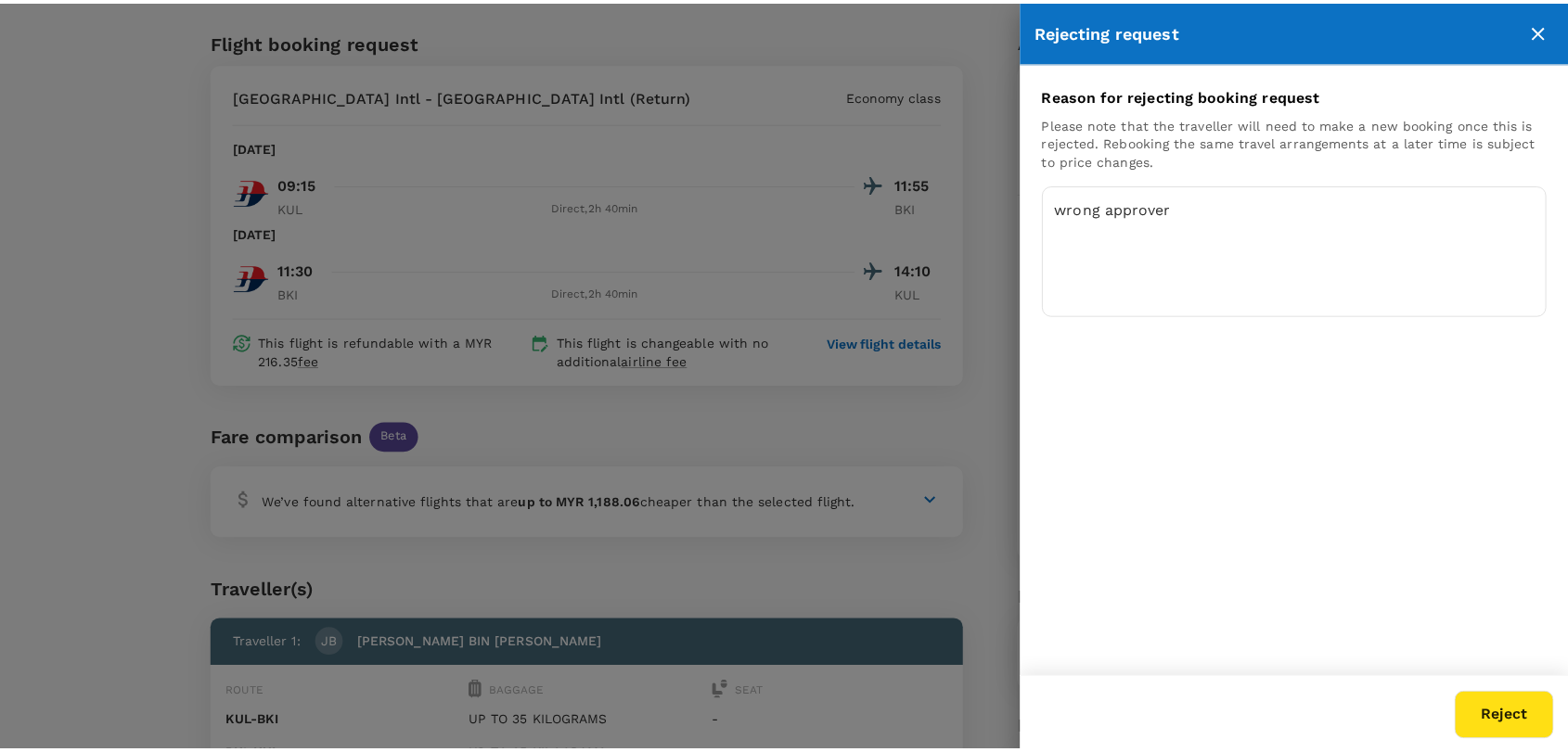
scroll to position [0, 0]
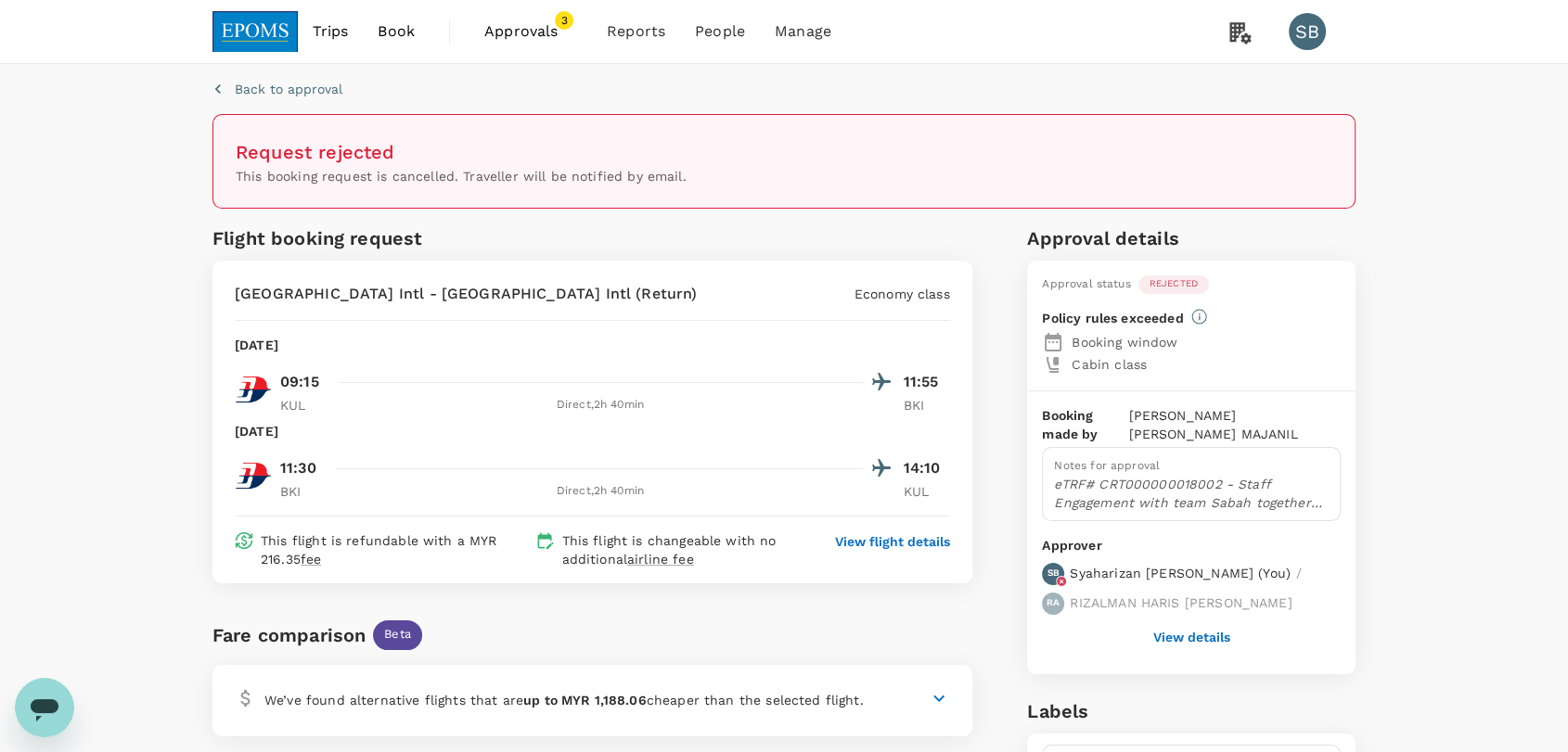
click at [1193, 630] on button "View details" at bounding box center [1192, 637] width 77 height 15
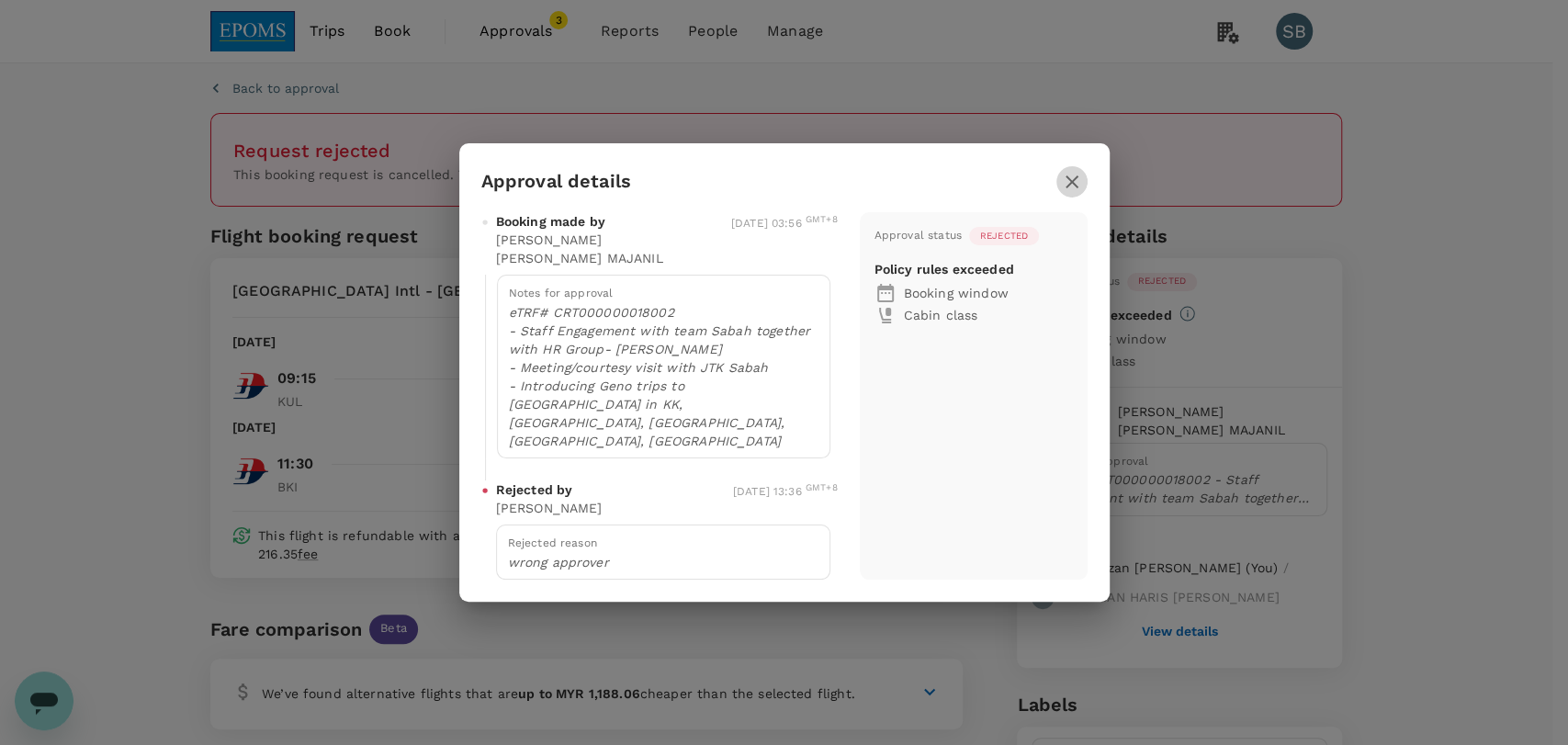
click at [1069, 193] on icon "button" at bounding box center [1071, 182] width 22 height 22
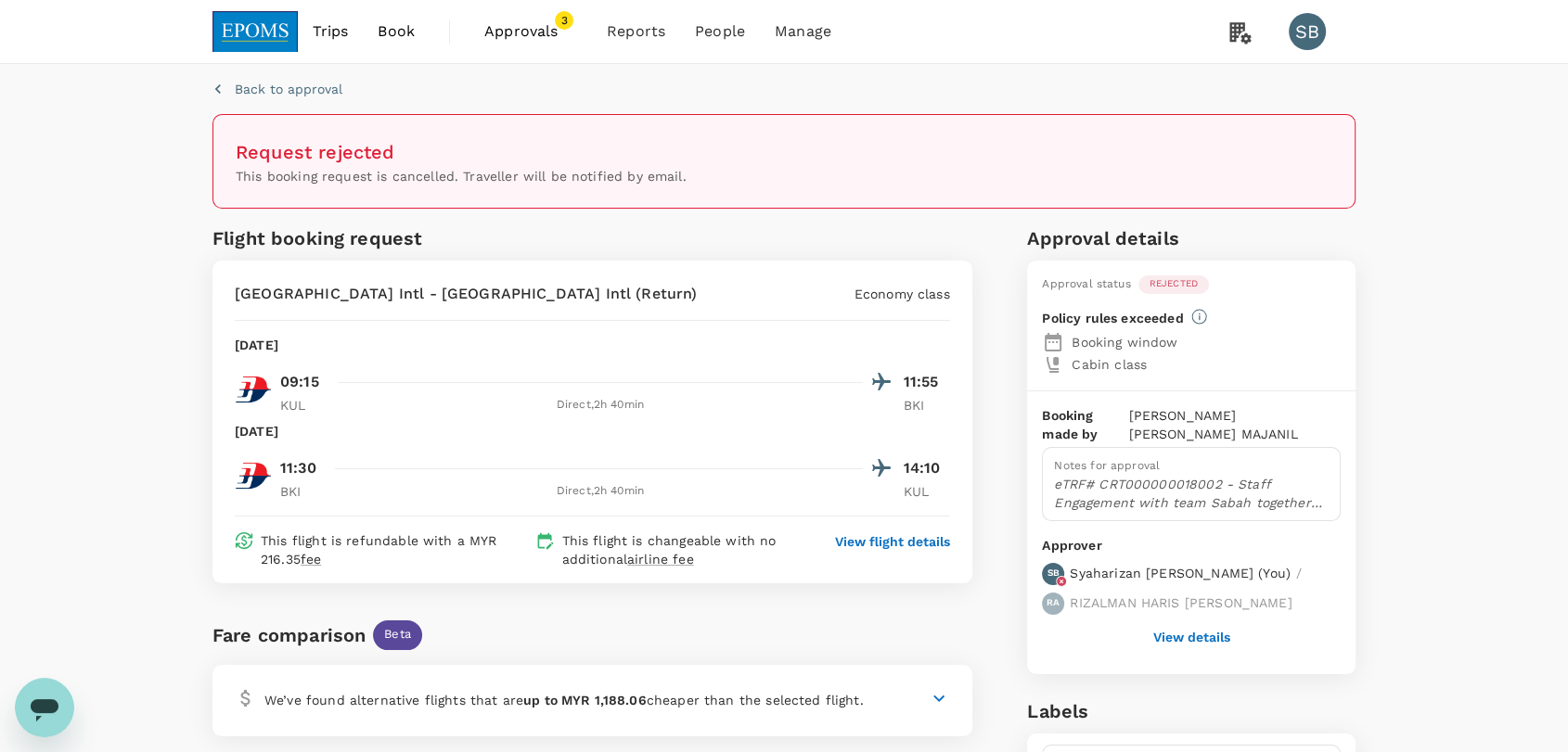
click at [520, 31] on span "Approvals" at bounding box center [530, 31] width 93 height 22
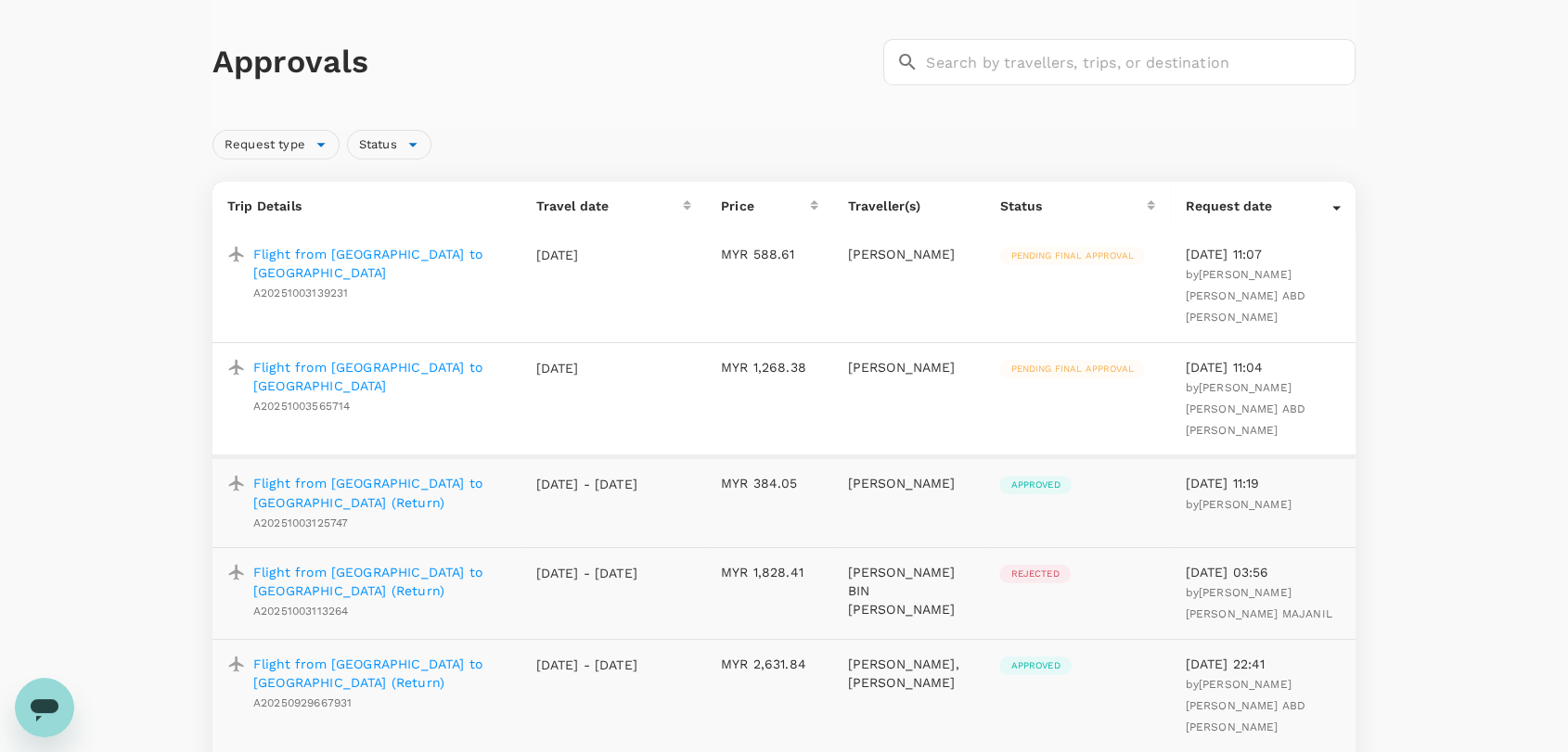
scroll to position [103, 0]
